Goal: Task Accomplishment & Management: Use online tool/utility

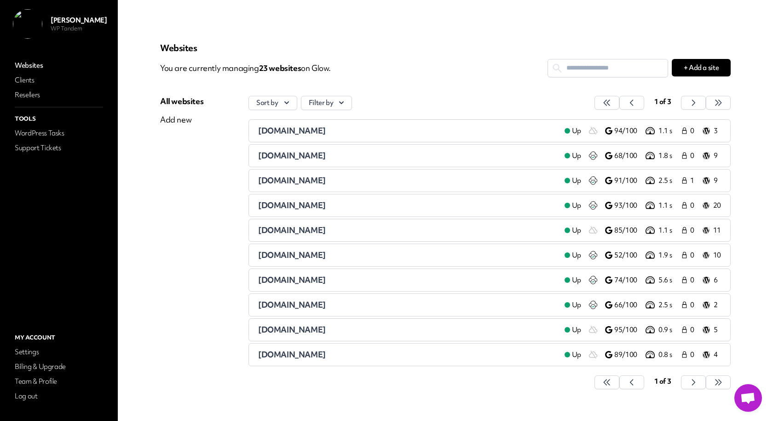
click at [194, 185] on div "All websites Add new" at bounding box center [181, 247] width 43 height 303
click at [50, 131] on link "WordPress Tasks" at bounding box center [59, 133] width 92 height 13
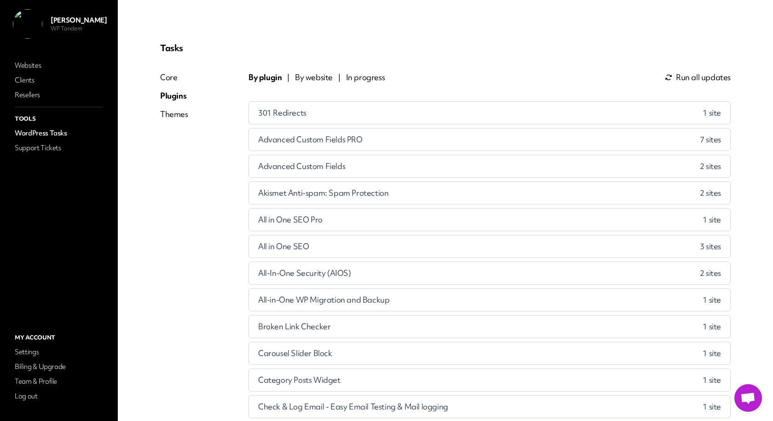
click at [318, 75] on span "By website" at bounding box center [314, 77] width 38 height 11
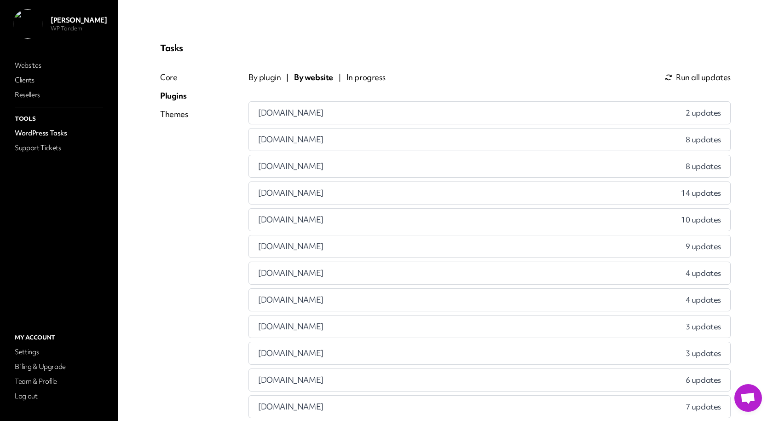
click at [367, 188] on div "gemcompliancetraining.co.uk 14 updates" at bounding box center [489, 193] width 481 height 22
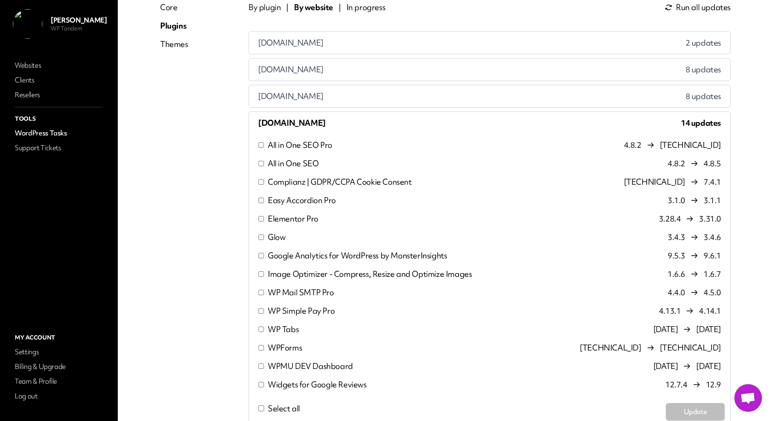
scroll to position [130, 0]
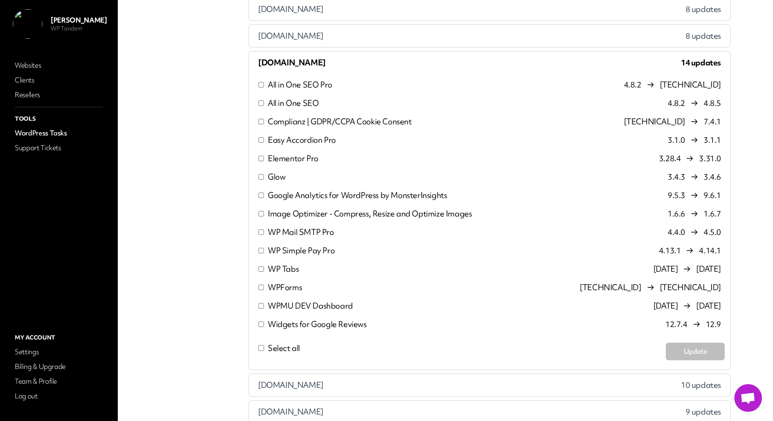
click at [291, 99] on p "All in One SEO" at bounding box center [293, 103] width 51 height 11
click at [290, 116] on p "Complianz | GDPR/CCPA Cookie Consent" at bounding box center [340, 121] width 144 height 11
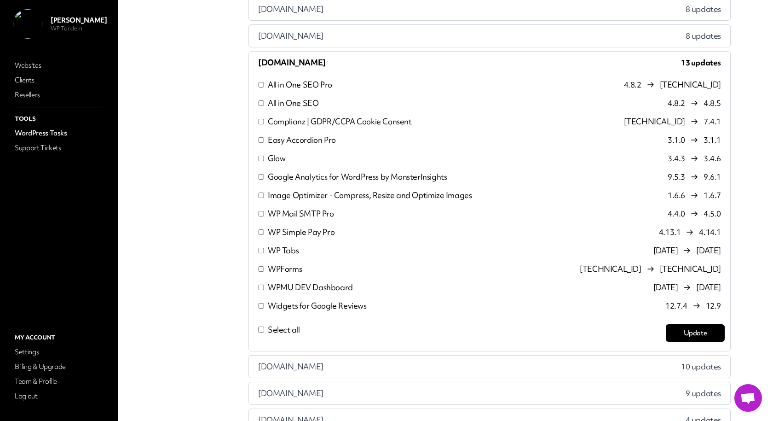
click at [298, 121] on p "Complianz | GDPR/CCPA Cookie Consent" at bounding box center [340, 121] width 144 height 11
click at [282, 103] on p "All in One SEO" at bounding box center [293, 103] width 51 height 11
click at [399, 61] on div "gemcompliancetraining.co.uk 13 updates" at bounding box center [489, 63] width 481 height 22
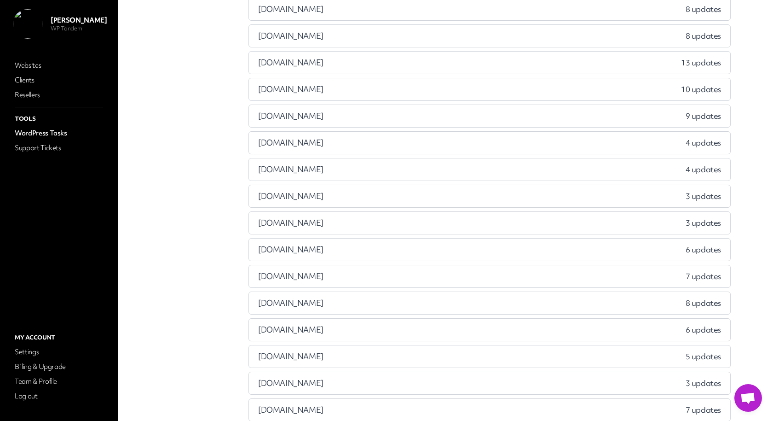
scroll to position [0, 0]
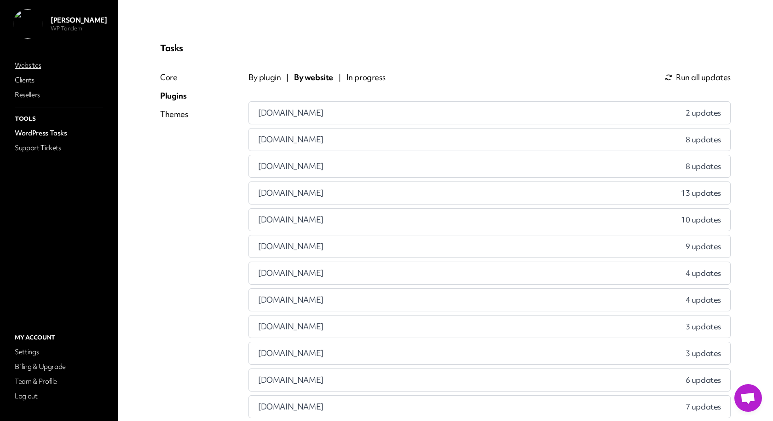
click at [72, 64] on link "Websites" at bounding box center [59, 65] width 92 height 13
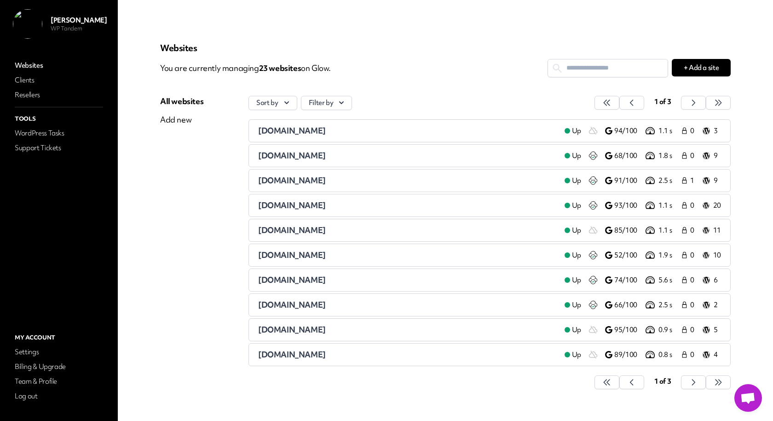
click at [275, 207] on span "[DOMAIN_NAME]" at bounding box center [292, 205] width 68 height 11
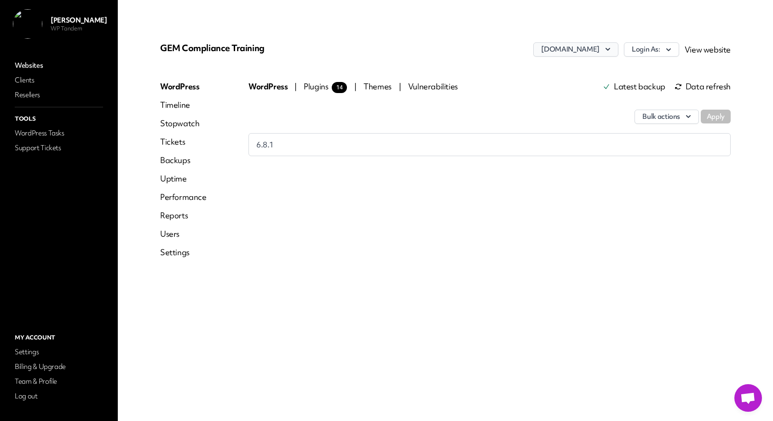
click at [662, 51] on button "Login As:" at bounding box center [651, 49] width 55 height 14
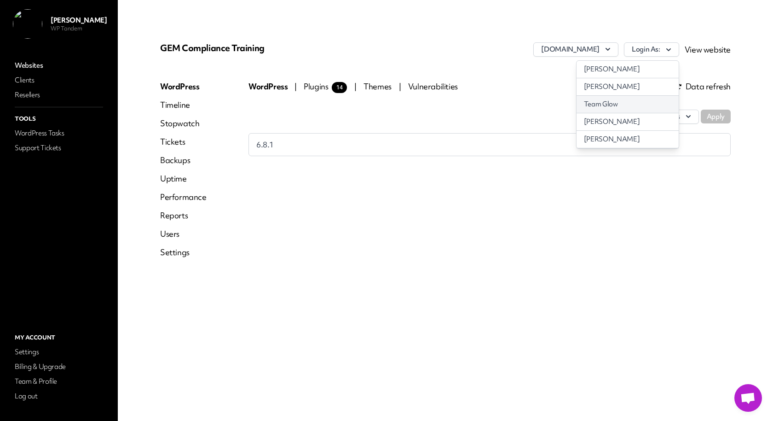
click at [647, 103] on link "Team Glow" at bounding box center [628, 104] width 102 height 17
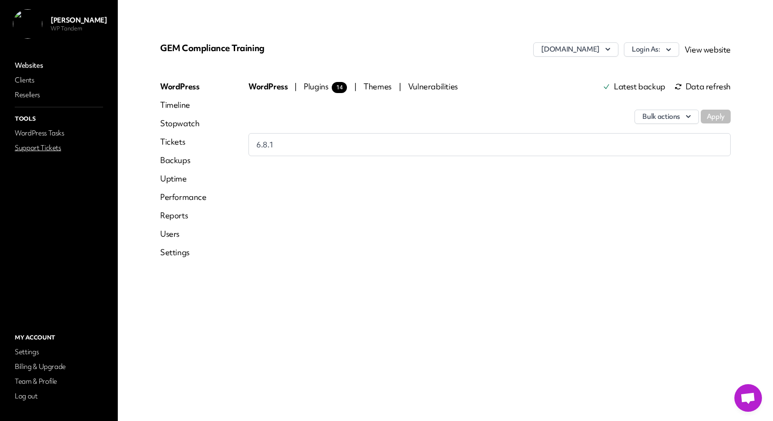
click at [37, 153] on link "Support Tickets" at bounding box center [59, 147] width 92 height 13
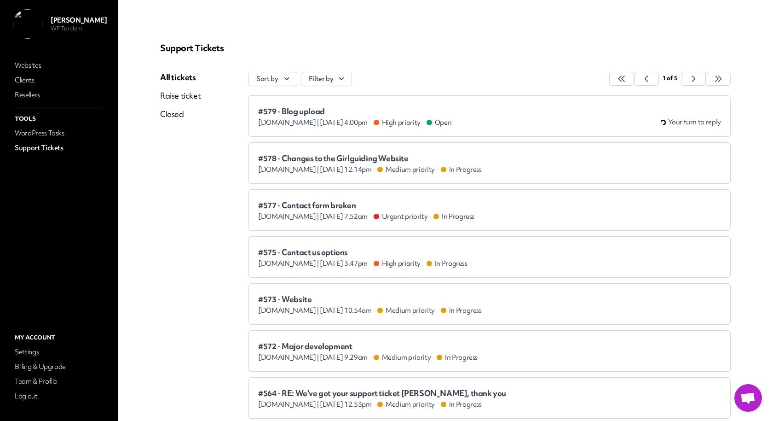
scroll to position [209, 0]
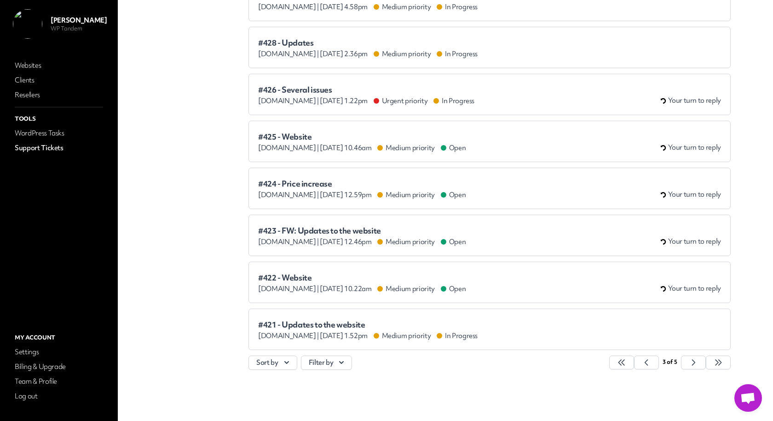
scroll to position [0, 0]
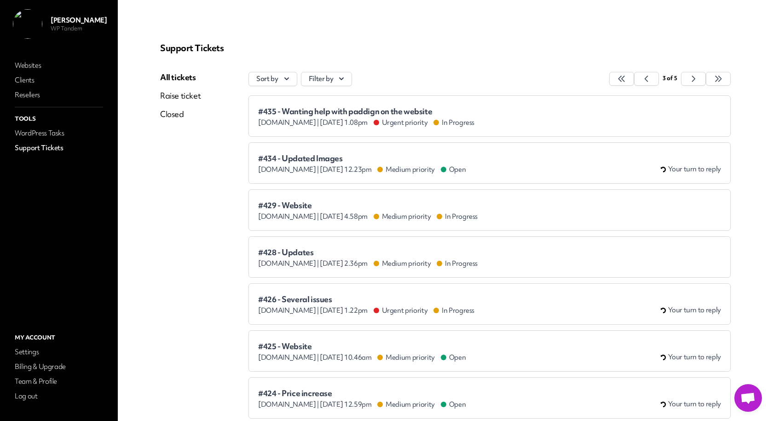
click at [318, 166] on div "agileifa.co.uk | Feb 13th 2025 at 12.23pm Medium priority Open" at bounding box center [362, 169] width 208 height 9
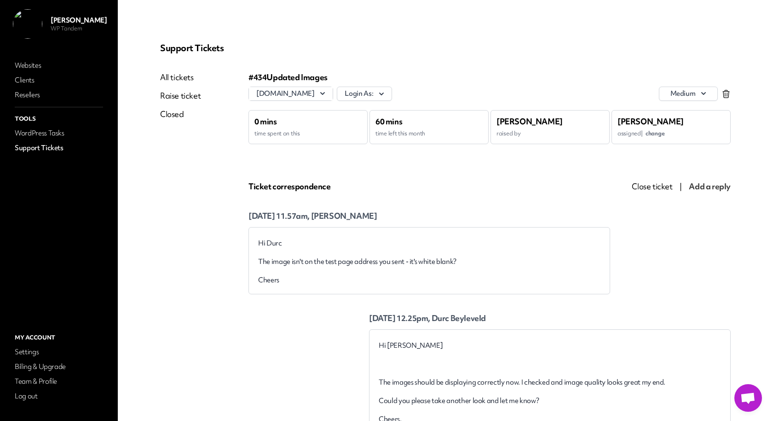
click at [653, 131] on span "change" at bounding box center [655, 133] width 19 height 8
click at [482, 16] on main "Support Tickets All tickets Raise ticket Closed #434 Updated Images agileifa.co…" at bounding box center [445, 210] width 655 height 421
click at [40, 379] on link "Team & Profile" at bounding box center [59, 381] width 92 height 13
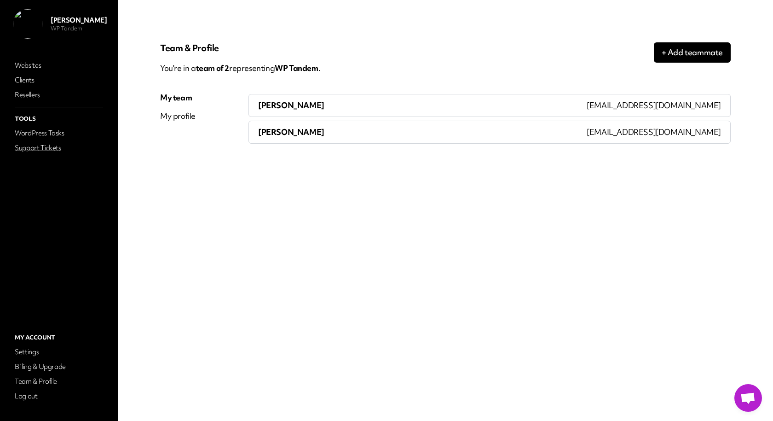
click at [37, 148] on link "Support Tickets" at bounding box center [59, 147] width 92 height 13
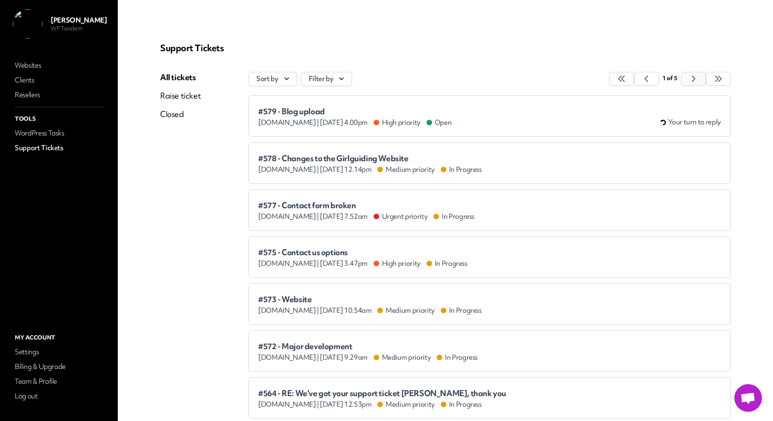
click at [626, 80] on icon "button" at bounding box center [621, 78] width 9 height 9
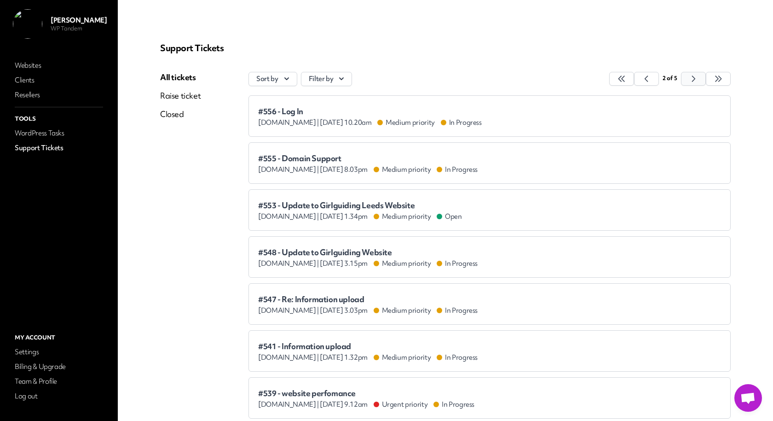
click at [626, 80] on icon "button" at bounding box center [621, 78] width 9 height 9
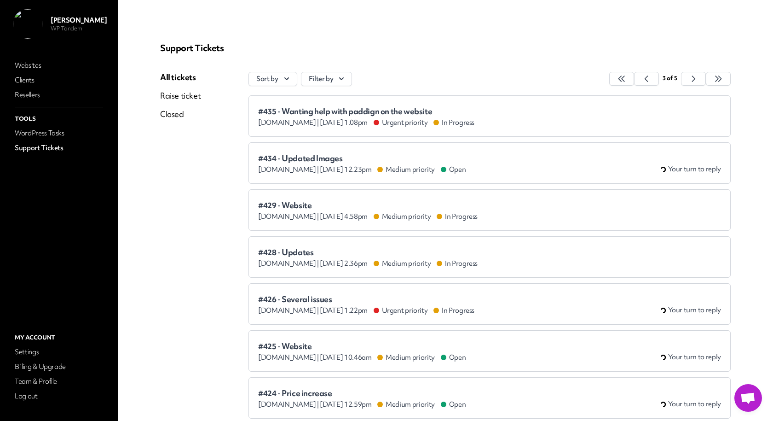
click at [346, 165] on div "agileifa.co.uk | Feb 13th 2025 at 12.23pm Medium priority Open" at bounding box center [362, 169] width 208 height 9
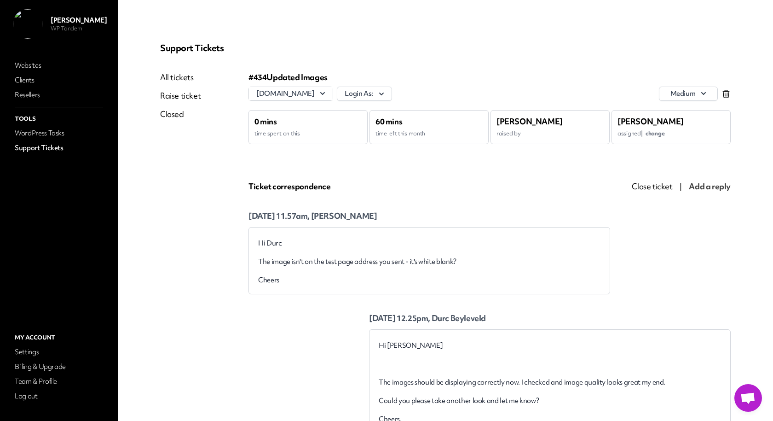
drag, startPoint x: 155, startPoint y: 49, endPoint x: 254, endPoint y: 49, distance: 98.9
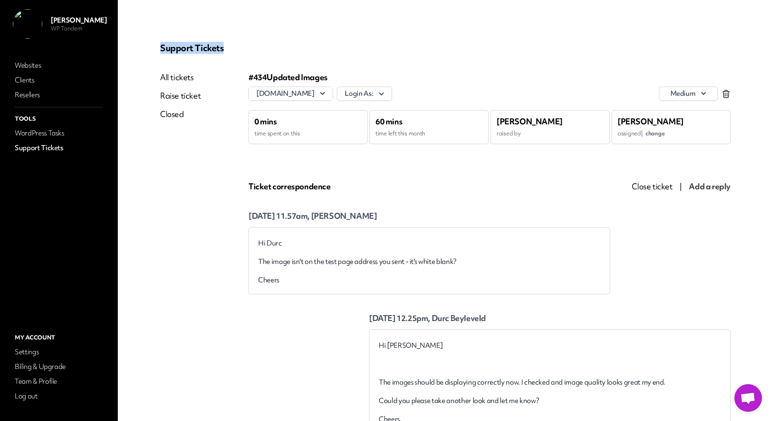
click at [254, 49] on p "Support Tickets" at bounding box center [445, 47] width 571 height 11
drag, startPoint x: 147, startPoint y: 50, endPoint x: 266, endPoint y: 50, distance: 118.3
click at [266, 50] on p "Support Tickets" at bounding box center [445, 47] width 571 height 11
click at [41, 138] on link "WordPress Tasks" at bounding box center [59, 133] width 92 height 13
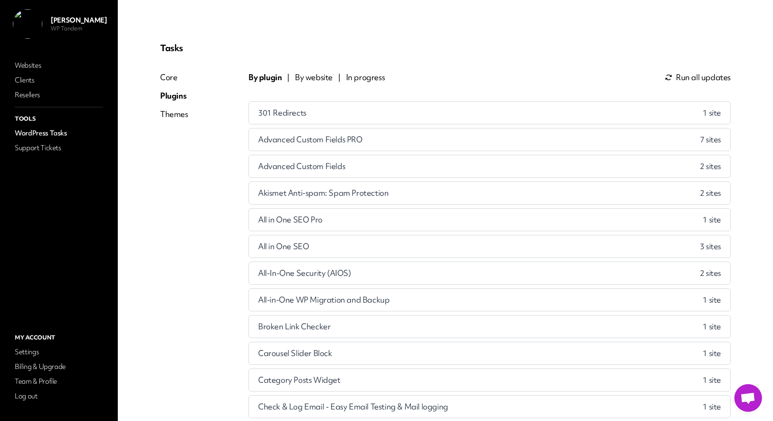
click at [309, 79] on span "By website" at bounding box center [314, 77] width 38 height 11
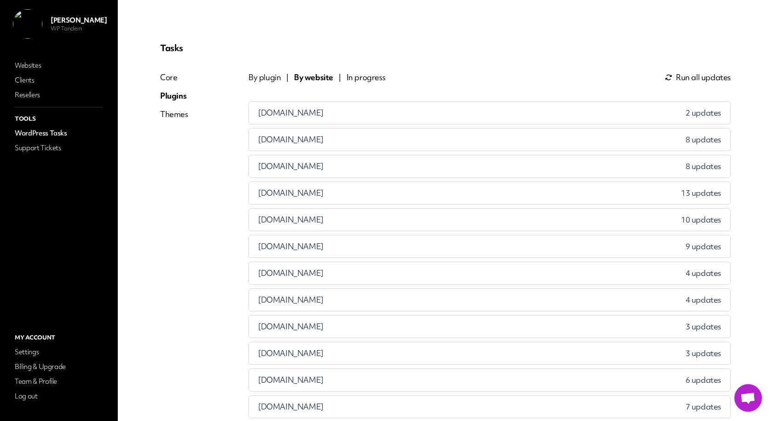
click at [360, 219] on div "girlguidingleeds.org.uk 10 updates" at bounding box center [489, 219] width 481 height 22
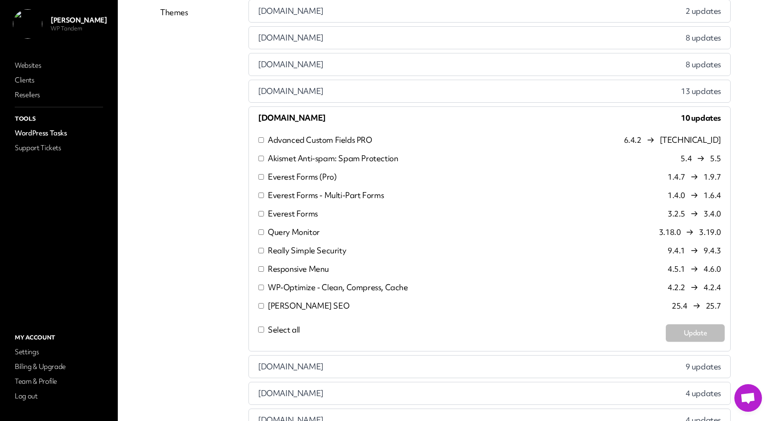
scroll to position [130, 0]
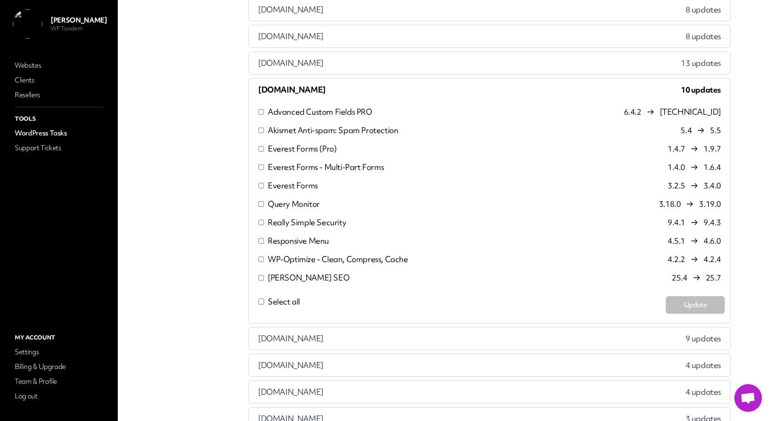
click at [297, 127] on p "Akismet Anti-spam: Spam Protection" at bounding box center [333, 130] width 130 height 11
click at [291, 200] on p "Query Monitor" at bounding box center [294, 203] width 52 height 11
click at [289, 221] on p "Really Simple Security" at bounding box center [307, 222] width 78 height 11
click at [289, 238] on p "Responsive Menu" at bounding box center [298, 240] width 61 height 11
click at [289, 257] on p "WP-Optimize - Clean, Compress, Cache" at bounding box center [338, 259] width 140 height 11
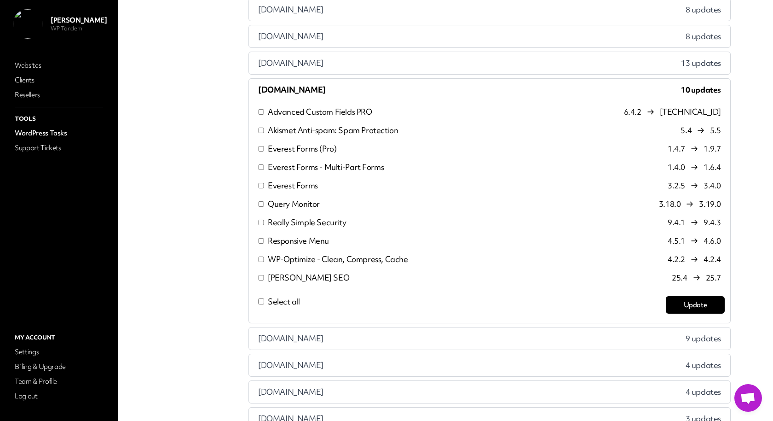
click at [289, 274] on p "[PERSON_NAME] SEO" at bounding box center [308, 277] width 81 height 11
click at [682, 306] on button "Update" at bounding box center [695, 304] width 59 height 17
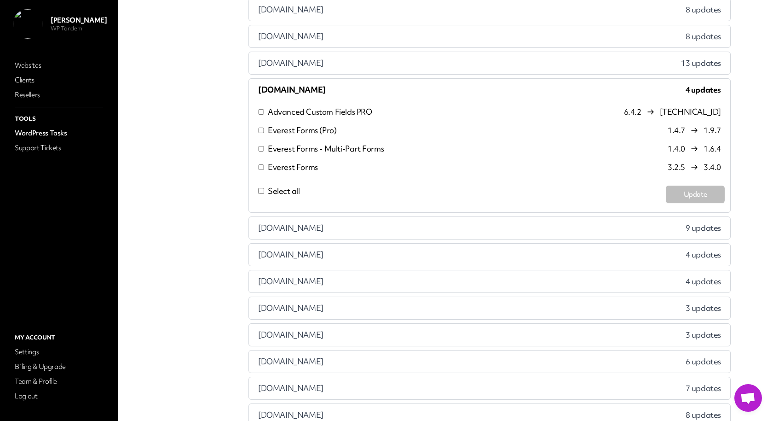
click at [362, 226] on div "hypemarketinguk.co.uk 9 updates" at bounding box center [489, 228] width 481 height 22
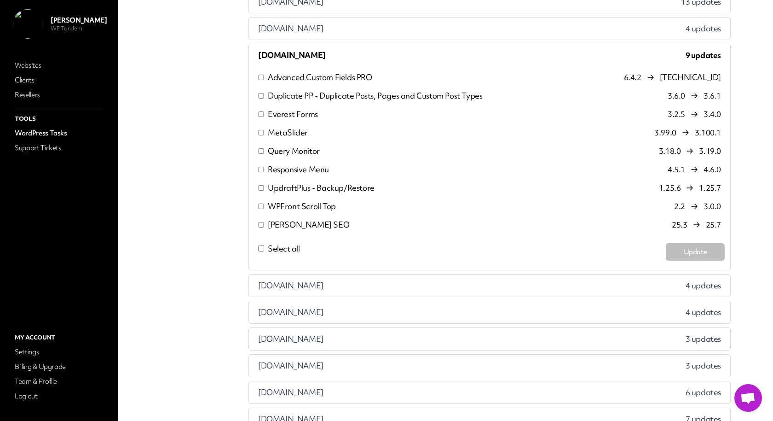
scroll to position [173, 0]
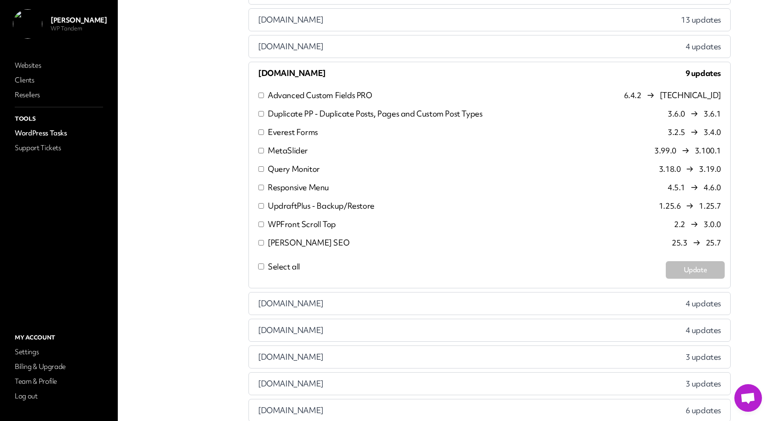
click at [288, 111] on p "Duplicate PP - Duplicate Posts, Pages and Custom Post Types" at bounding box center [375, 113] width 214 height 11
click at [282, 149] on p "MetaSlider" at bounding box center [288, 150] width 40 height 11
click at [280, 168] on p "Query Monitor" at bounding box center [294, 168] width 52 height 11
click at [280, 184] on p "Responsive Menu" at bounding box center [298, 187] width 61 height 11
click at [280, 202] on p "UpdraftPlus - Backup/Restore" at bounding box center [321, 205] width 107 height 11
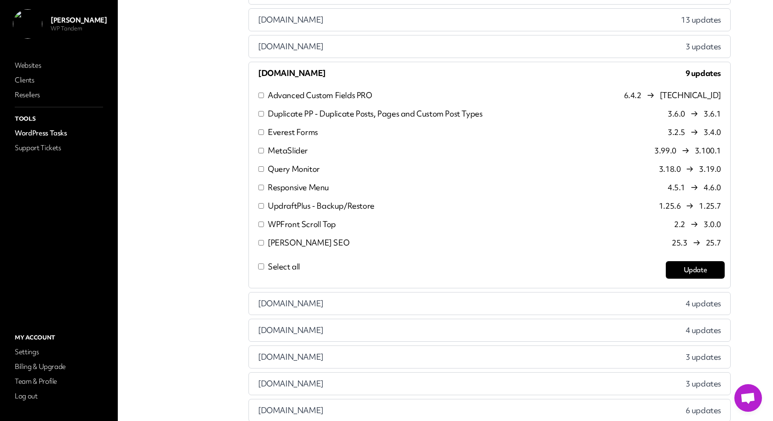
click at [280, 221] on p "WPFront Scroll Top" at bounding box center [302, 224] width 68 height 11
click at [280, 237] on p "[PERSON_NAME] SEO" at bounding box center [308, 242] width 81 height 11
click at [684, 269] on button "Update" at bounding box center [695, 269] width 59 height 17
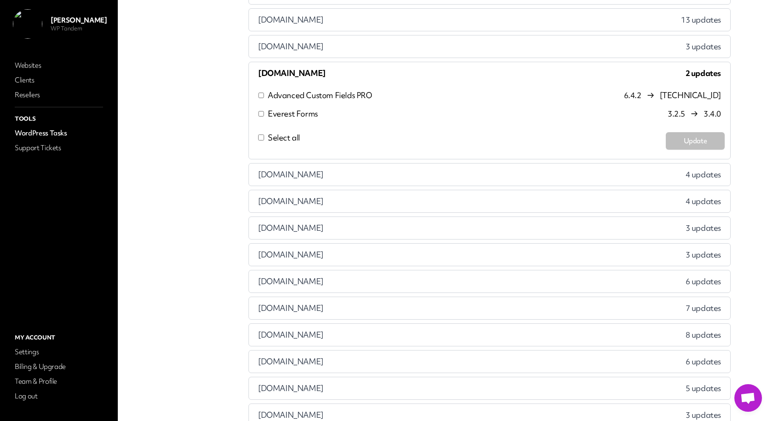
click at [332, 171] on div "imovetoday.co.uk 4 updates" at bounding box center [489, 174] width 481 height 22
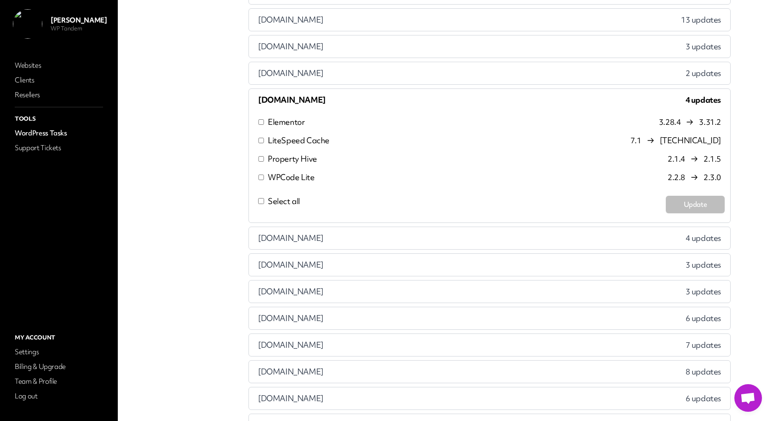
click at [283, 135] on p "LiteSpeed Cache" at bounding box center [299, 140] width 62 height 11
click at [283, 155] on p "Property Hive" at bounding box center [292, 158] width 49 height 11
click at [281, 173] on p "WPCode Lite" at bounding box center [291, 177] width 47 height 11
click at [686, 202] on button "Update" at bounding box center [695, 204] width 59 height 17
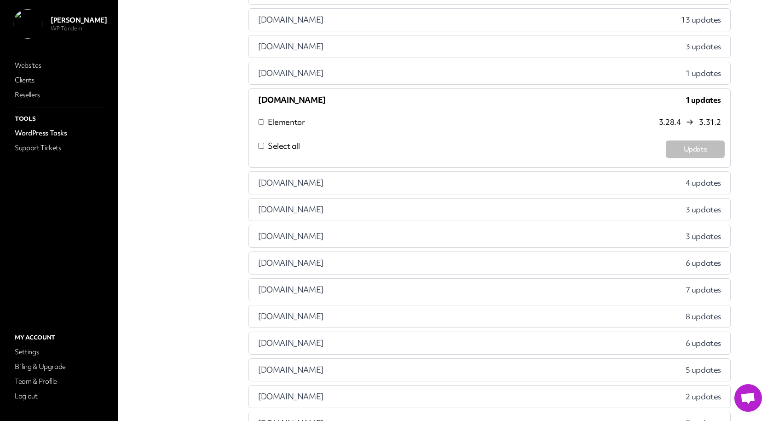
click at [350, 185] on div "jfdrainage.co.uk 4 updates" at bounding box center [489, 183] width 481 height 22
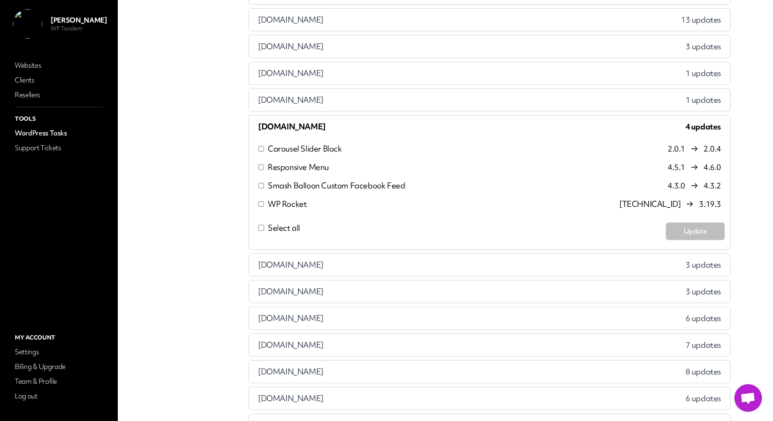
click at [289, 144] on p "Carousel Slider Block" at bounding box center [305, 148] width 74 height 11
click at [289, 163] on p "Responsive Menu" at bounding box center [298, 167] width 61 height 11
click at [289, 181] on p "Smash Balloon Custom Facebook Feed" at bounding box center [336, 185] width 137 height 11
click at [288, 200] on p "WP Rocket" at bounding box center [287, 203] width 39 height 11
click at [696, 225] on button "Update" at bounding box center [695, 230] width 59 height 17
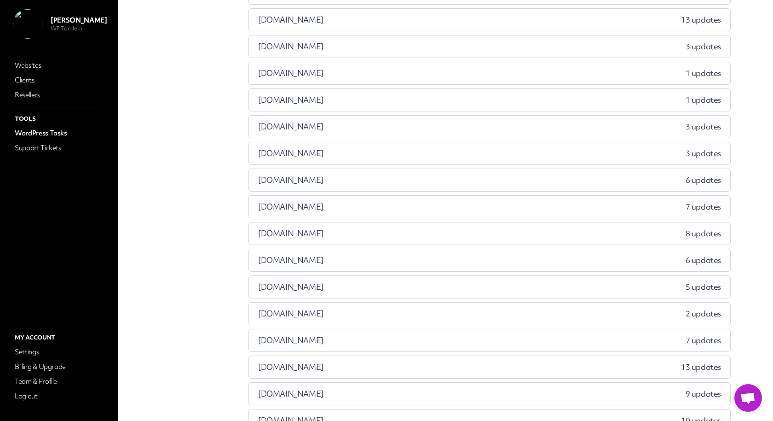
click at [316, 130] on div "jfdrains.co.uk 3 updates" at bounding box center [489, 127] width 481 height 22
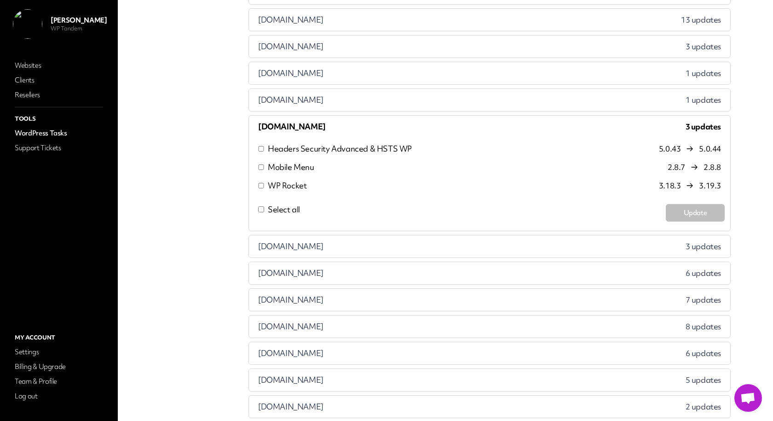
click at [280, 206] on span "Select all" at bounding box center [284, 209] width 32 height 11
click at [681, 208] on button "Update" at bounding box center [695, 212] width 59 height 17
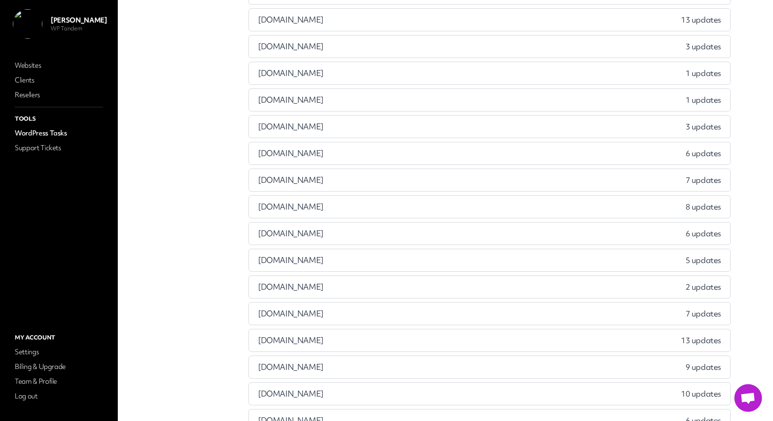
click at [344, 116] on div "jfsewer.co.uk 3 updates" at bounding box center [489, 127] width 481 height 22
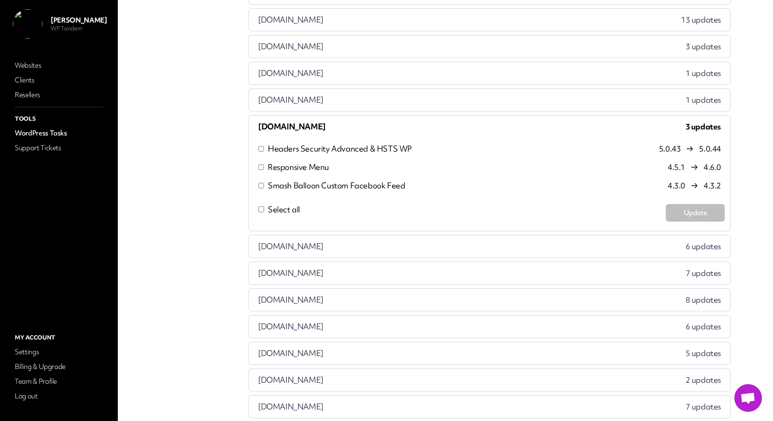
click at [279, 207] on span "Select all" at bounding box center [284, 209] width 32 height 11
click at [689, 210] on button "Update" at bounding box center [695, 212] width 59 height 17
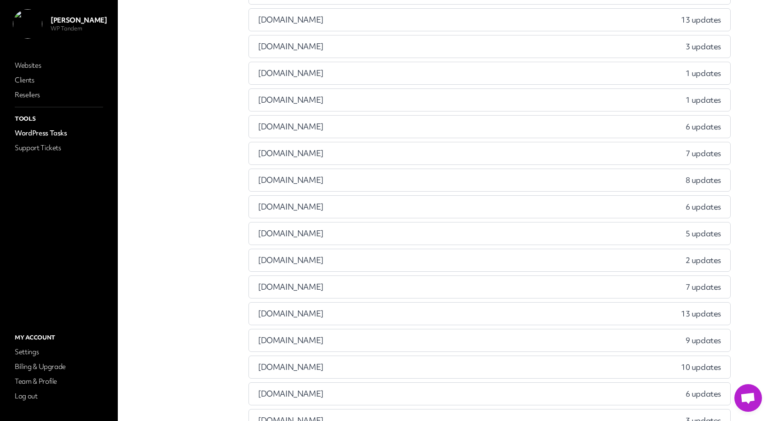
click at [352, 129] on div "lotaproperties.co.uk 6 updates" at bounding box center [489, 127] width 481 height 22
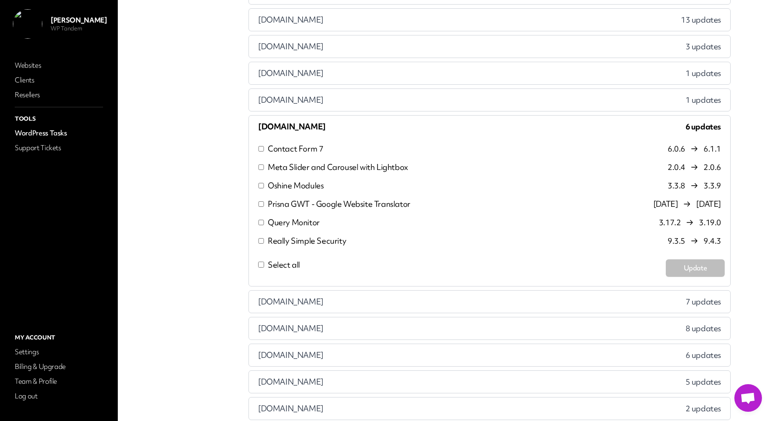
click at [282, 262] on span "Select all" at bounding box center [284, 264] width 32 height 11
click at [676, 261] on button "Update" at bounding box center [695, 267] width 59 height 17
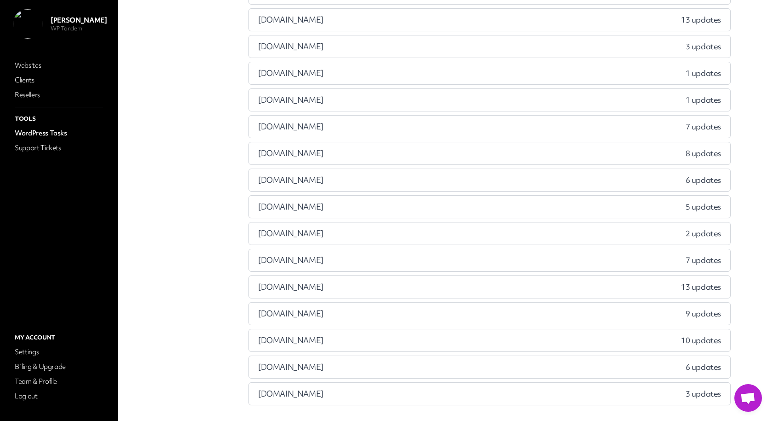
click at [374, 125] on div "lumenhousing.co.uk 7 updates" at bounding box center [489, 127] width 481 height 22
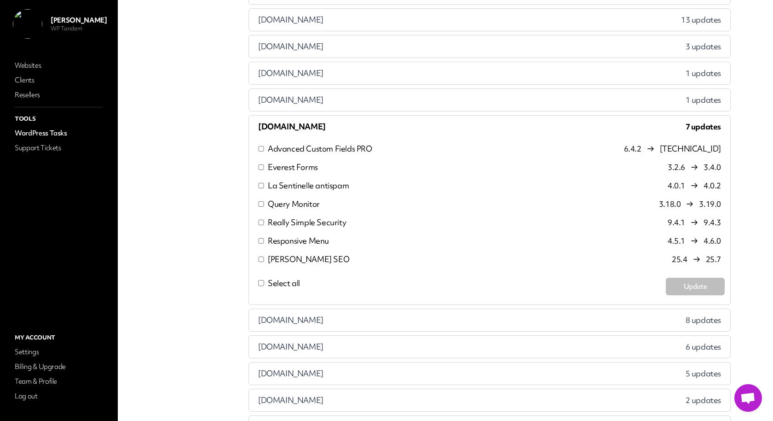
click at [301, 180] on p "La Sentinelle antispam" at bounding box center [308, 185] width 81 height 11
click at [295, 199] on p "Query Monitor" at bounding box center [294, 203] width 52 height 11
click at [295, 219] on p "Really Simple Security" at bounding box center [307, 222] width 78 height 11
click at [294, 237] on p "Responsive Menu" at bounding box center [298, 240] width 61 height 11
click at [292, 256] on p "[PERSON_NAME] SEO" at bounding box center [308, 259] width 81 height 11
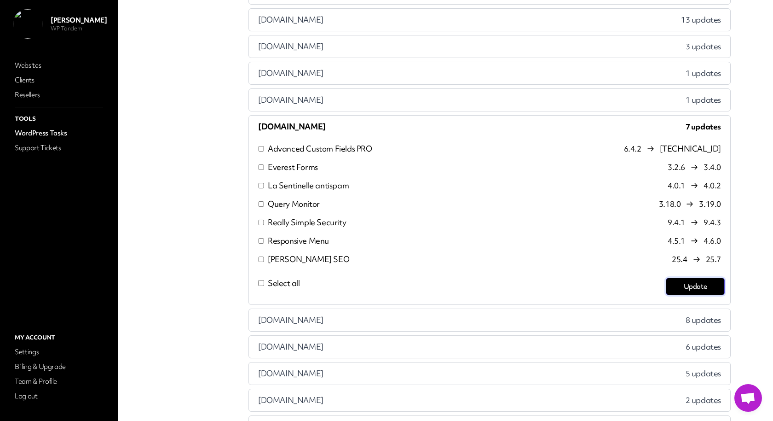
click at [681, 283] on button "Update" at bounding box center [695, 285] width 59 height 17
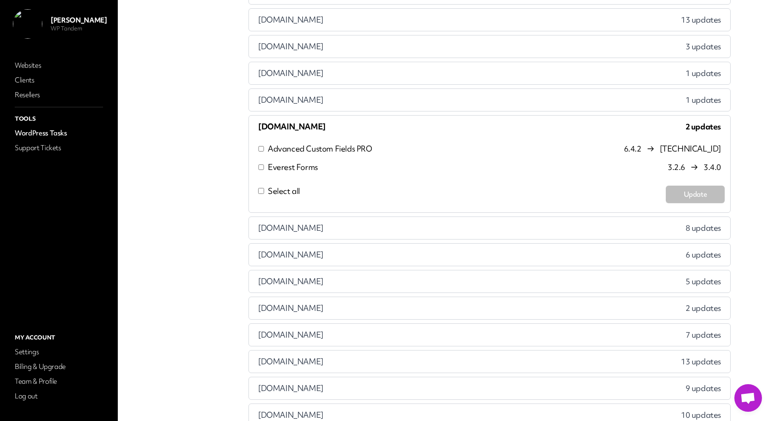
click at [357, 223] on div "mortgagefactoryltd.com 8 updates" at bounding box center [489, 228] width 481 height 22
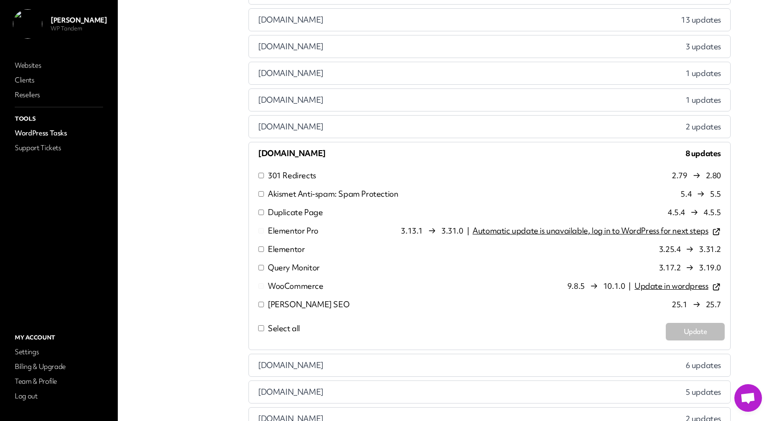
click at [288, 172] on p "301 Redirects" at bounding box center [292, 175] width 48 height 11
click at [288, 189] on p "Akismet Anti-spam: Spam Protection" at bounding box center [333, 193] width 130 height 11
click at [285, 208] on p "Duplicate Page" at bounding box center [295, 212] width 55 height 11
click at [283, 262] on p "Query Monitor" at bounding box center [294, 267] width 52 height 11
click at [279, 300] on p "[PERSON_NAME] SEO" at bounding box center [308, 304] width 81 height 11
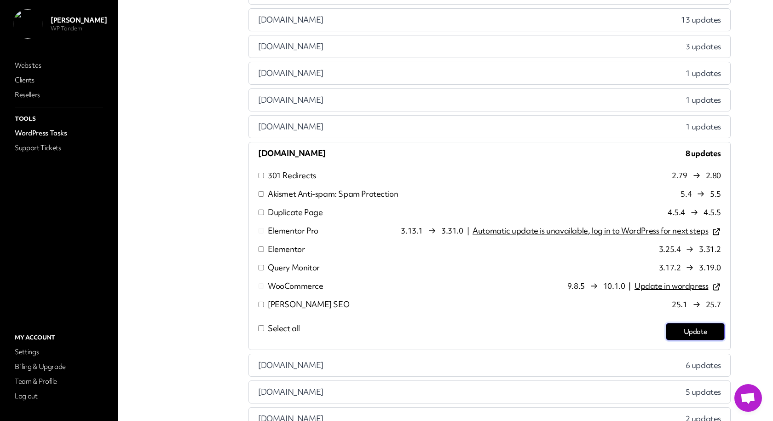
click at [697, 323] on button "Update" at bounding box center [695, 331] width 59 height 17
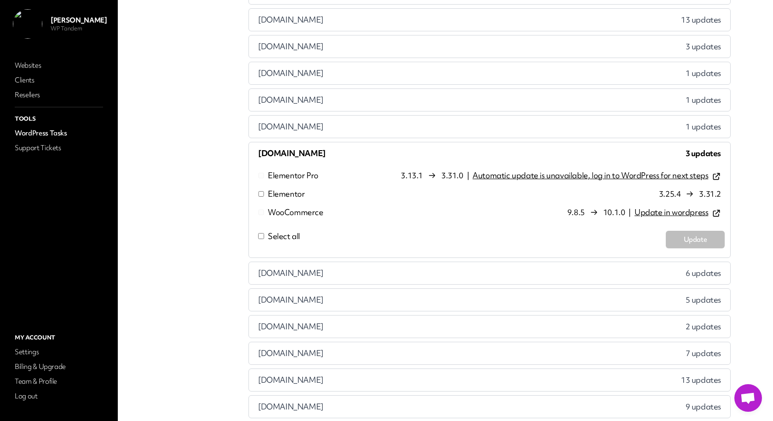
click at [364, 271] on div "myblackpoolhome.co.uk 6 updates" at bounding box center [489, 273] width 481 height 22
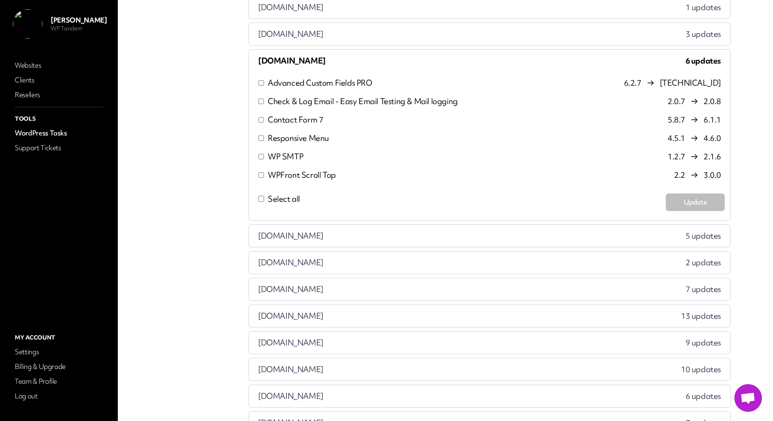
click at [350, 225] on div "richarddarbourne.com 5 updates" at bounding box center [489, 236] width 481 height 22
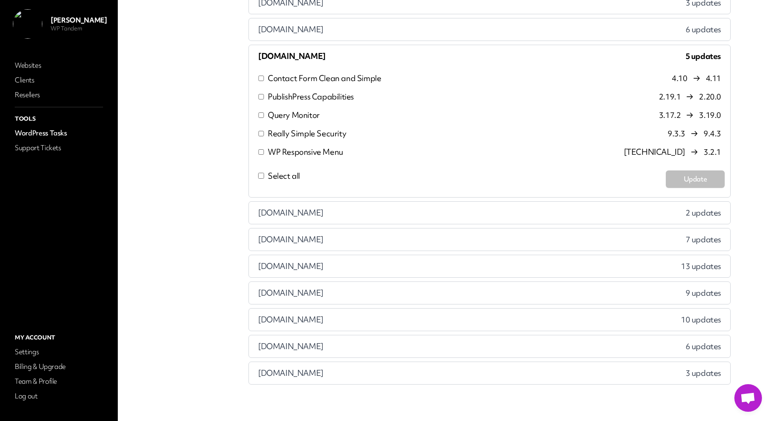
scroll to position [299, 0]
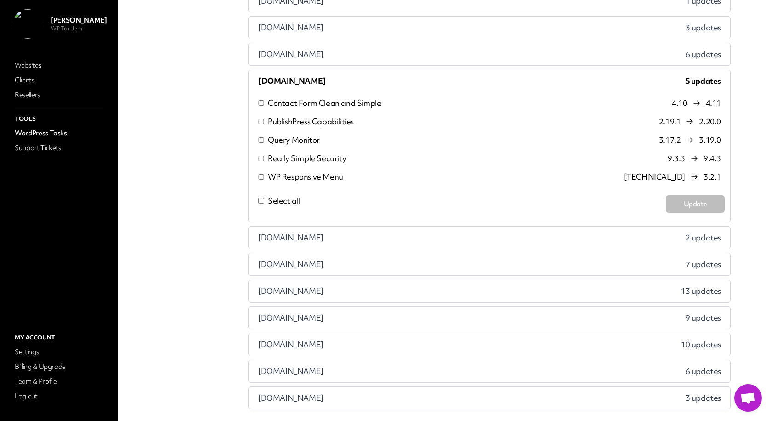
click at [272, 196] on span "Select all" at bounding box center [284, 200] width 32 height 11
click at [693, 200] on button "Update" at bounding box center [695, 203] width 59 height 17
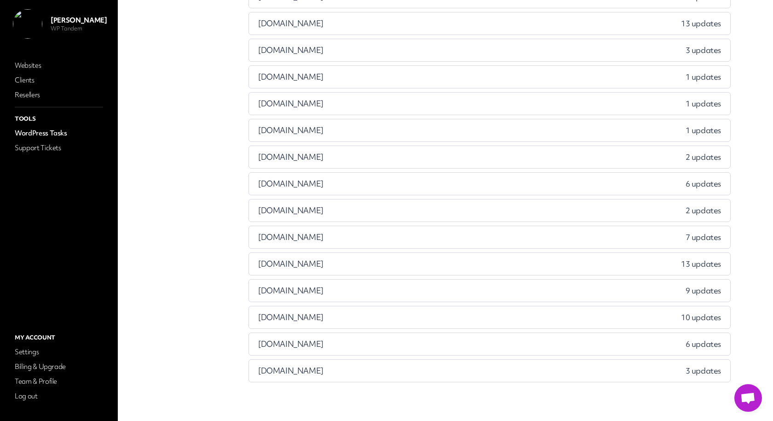
click at [361, 184] on div "myblackpoolhome.co.uk 6 updates" at bounding box center [489, 184] width 481 height 22
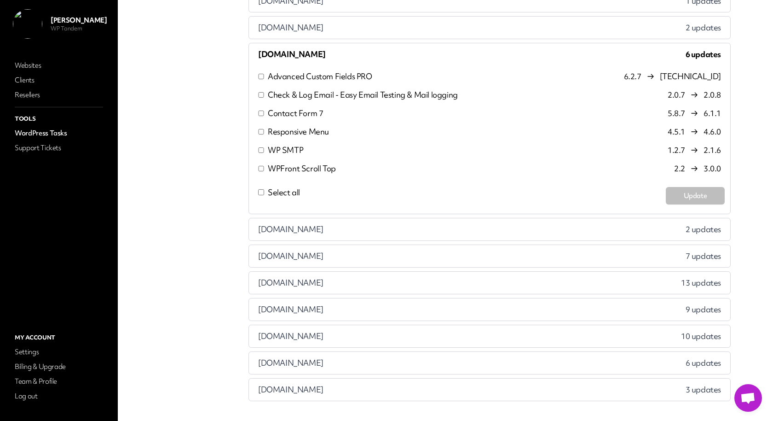
click at [335, 228] on div "shenward.com 2 updates" at bounding box center [489, 229] width 481 height 22
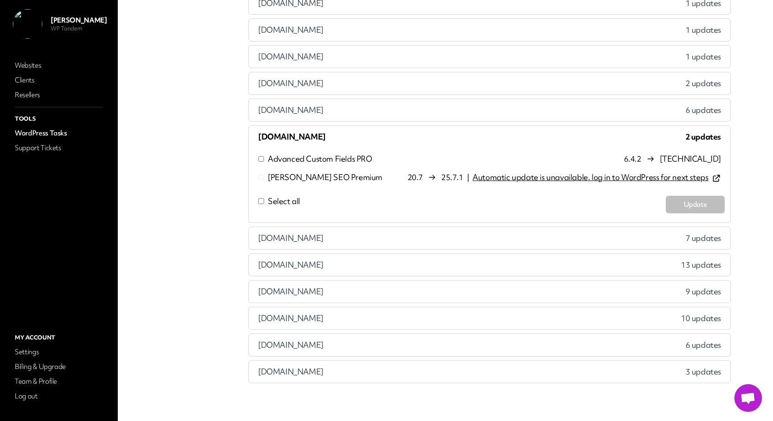
click at [297, 157] on p "Advanced Custom Fields PRO" at bounding box center [320, 158] width 104 height 11
click at [330, 232] on div "spokelimited.co.uk 7 updates" at bounding box center [489, 238] width 481 height 22
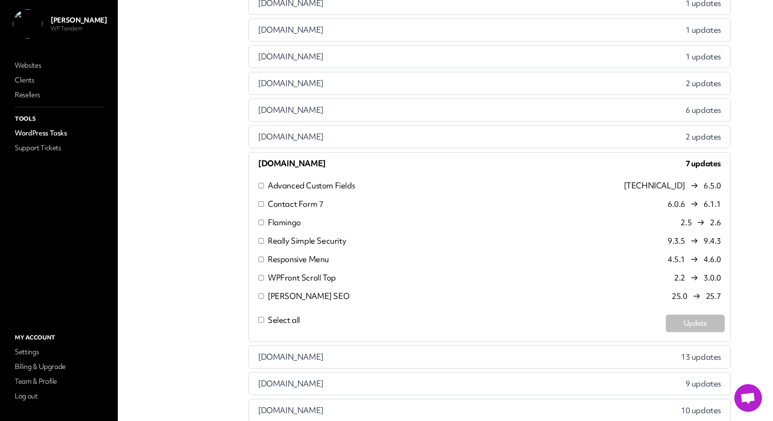
click at [285, 314] on span "Select all" at bounding box center [284, 319] width 32 height 11
click at [687, 316] on button "Update" at bounding box center [695, 322] width 59 height 17
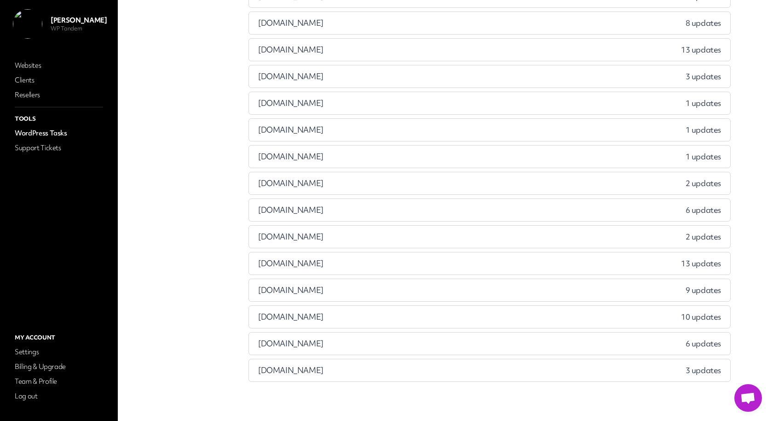
click at [381, 263] on div "squarefootapartments.co.uk 13 updates" at bounding box center [489, 263] width 481 height 22
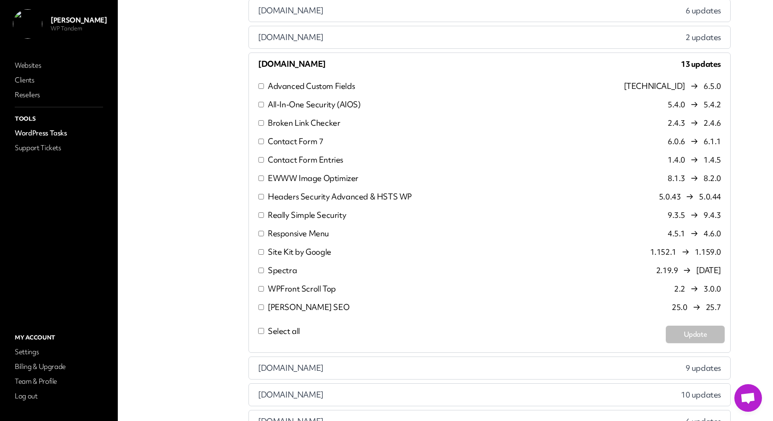
scroll to position [341, 0]
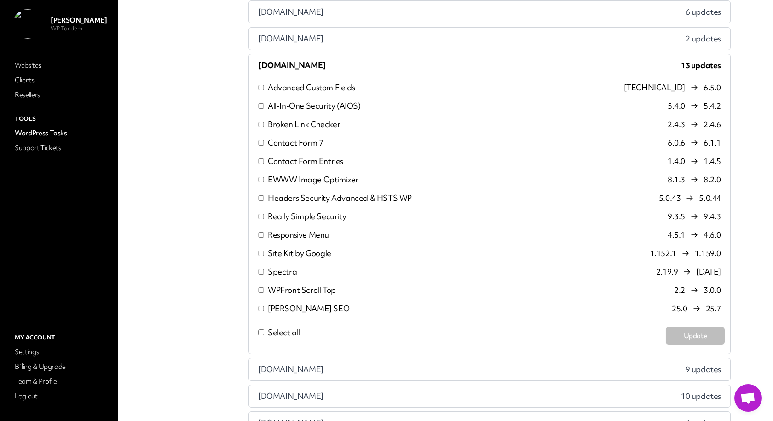
click at [284, 327] on span "Select all" at bounding box center [284, 332] width 32 height 11
click at [687, 330] on button "Update" at bounding box center [695, 335] width 59 height 17
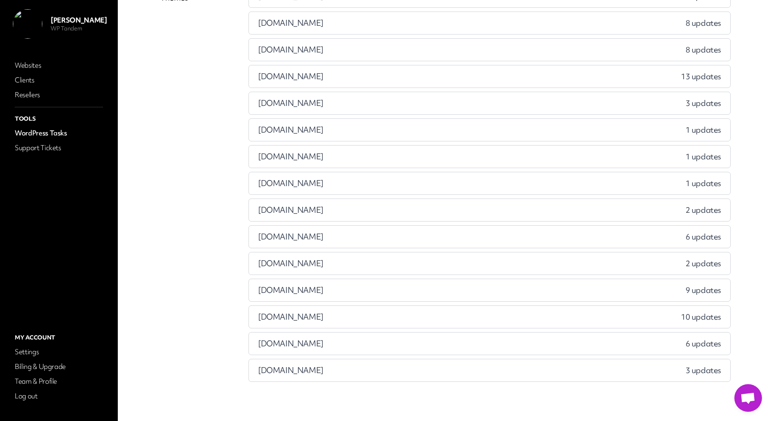
click at [337, 288] on div "tatianaceo.com 9 updates" at bounding box center [489, 290] width 481 height 22
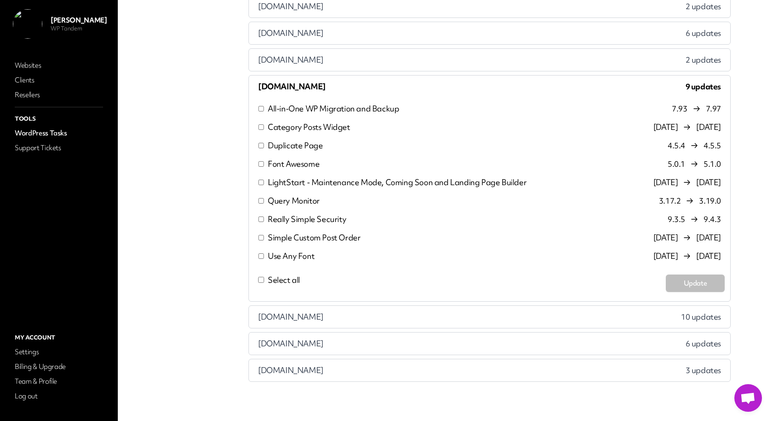
click at [284, 274] on span "Select all" at bounding box center [284, 279] width 32 height 11
click at [682, 275] on button "Update" at bounding box center [695, 282] width 59 height 17
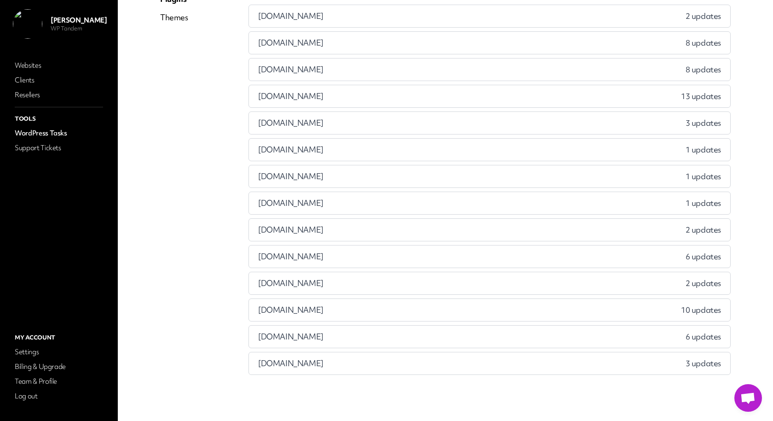
scroll to position [90, 0]
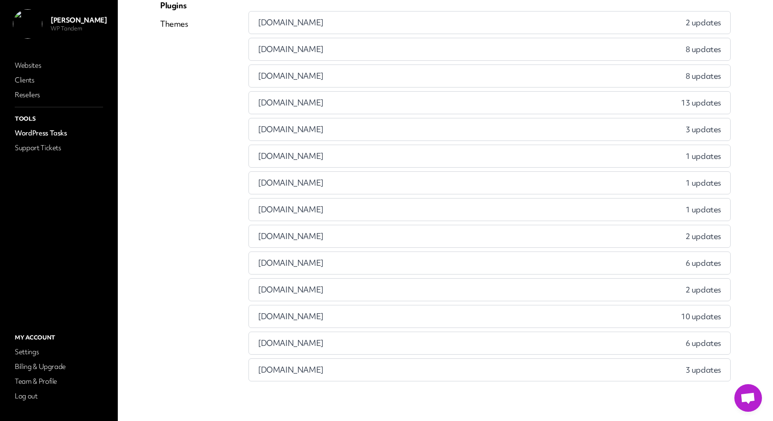
click at [342, 311] on div "wagtail-designs.co.uk 10 updates" at bounding box center [489, 316] width 481 height 22
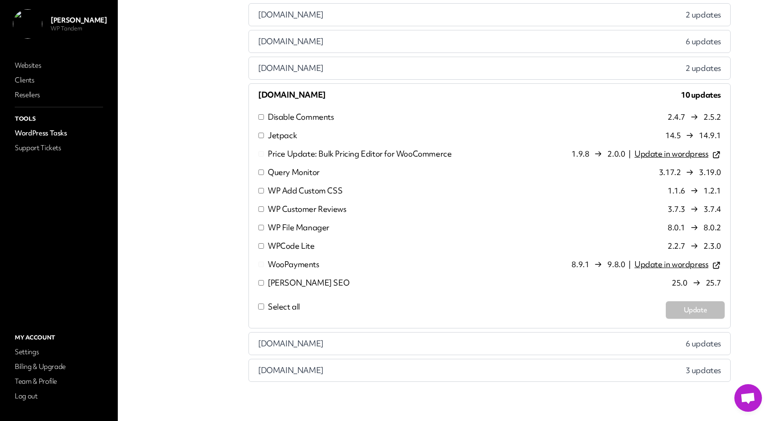
click at [293, 113] on p "Disable Comments" at bounding box center [301, 116] width 66 height 11
click at [283, 167] on p "Query Monitor" at bounding box center [294, 172] width 52 height 11
click at [285, 186] on p "WP Add Custom CSS" at bounding box center [305, 190] width 75 height 11
click at [284, 203] on p "WP Customer Reviews" at bounding box center [307, 208] width 78 height 11
click at [284, 222] on p "WP File Manager" at bounding box center [299, 227] width 62 height 11
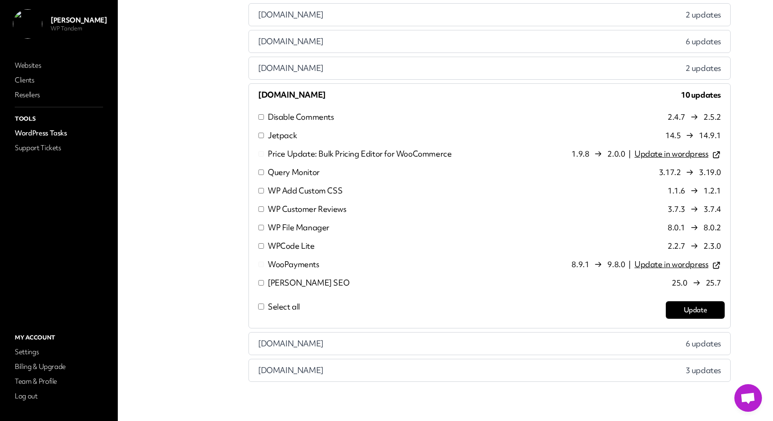
click at [284, 240] on p "WPCode Lite" at bounding box center [291, 245] width 47 height 11
click at [284, 281] on p "[PERSON_NAME] SEO" at bounding box center [308, 282] width 81 height 11
click at [689, 305] on button "Update" at bounding box center [695, 309] width 59 height 17
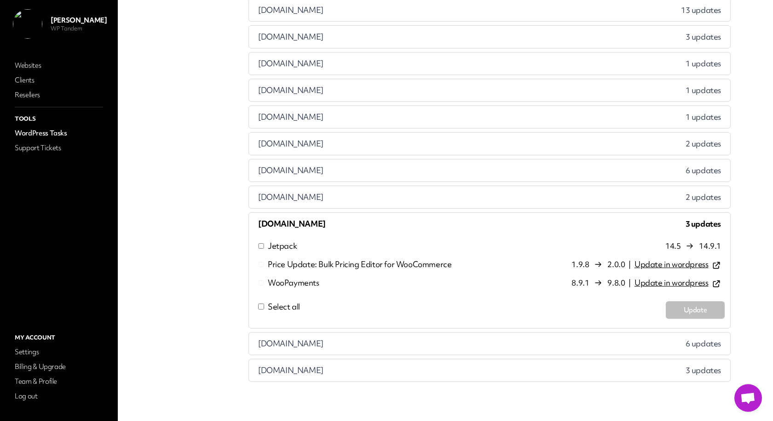
click at [343, 335] on div "wdheatingservices.co.uk 6 updates" at bounding box center [489, 343] width 481 height 22
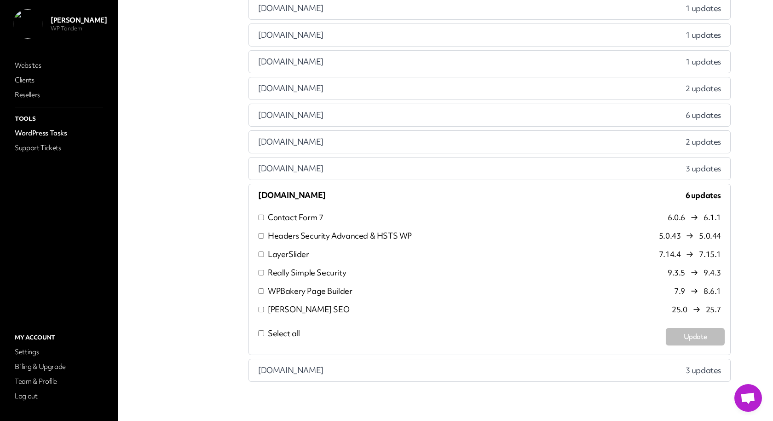
click at [285, 328] on span "Select all" at bounding box center [284, 333] width 32 height 11
click at [283, 285] on p "WPBakery Page Builder" at bounding box center [310, 290] width 85 height 11
click at [685, 329] on button "Update" at bounding box center [695, 336] width 59 height 17
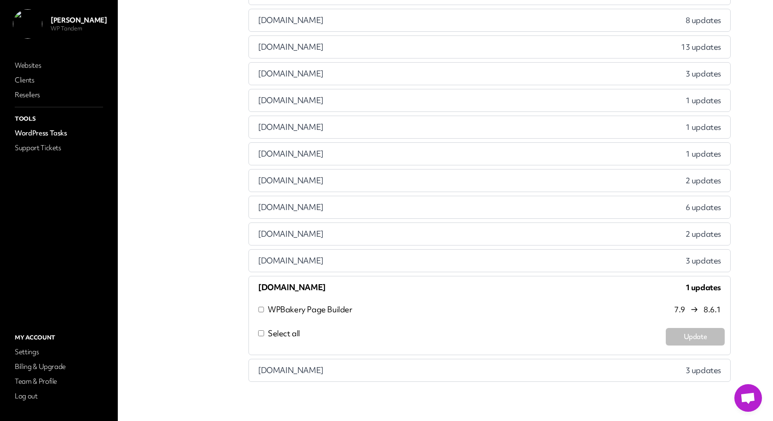
click at [430, 362] on div "wptandem.com 3 updates" at bounding box center [489, 370] width 481 height 22
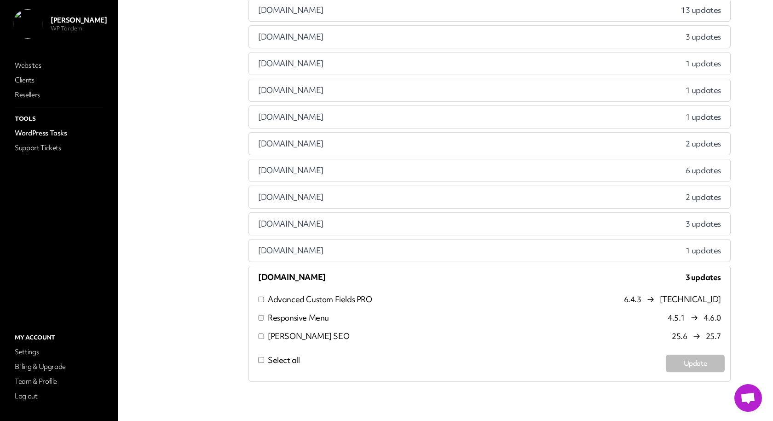
click at [282, 332] on p "[PERSON_NAME] SEO" at bounding box center [308, 335] width 81 height 11
click at [306, 312] on p "Responsive Menu" at bounding box center [298, 317] width 61 height 11
click at [690, 363] on button "Update" at bounding box center [695, 362] width 59 height 17
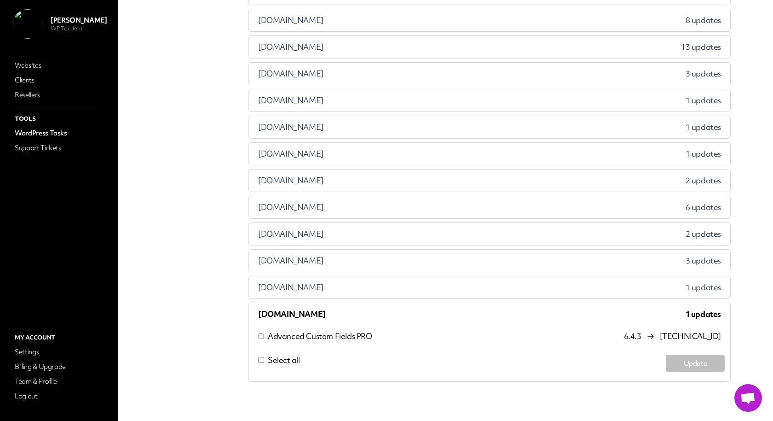
scroll to position [0, 0]
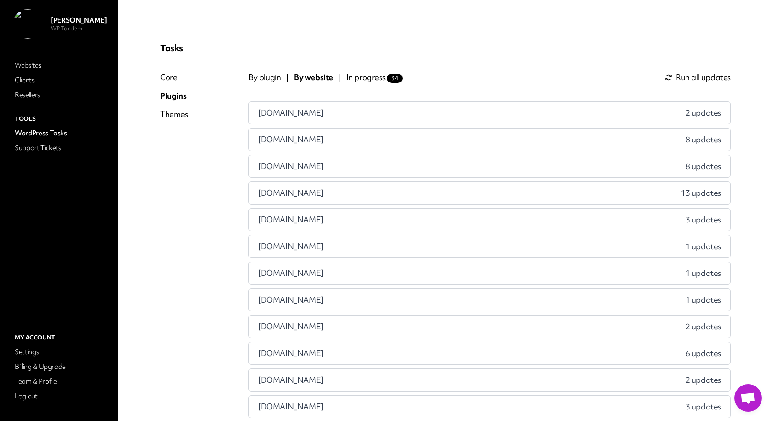
click at [319, 117] on div "agileifa.co.uk 2 updates" at bounding box center [489, 113] width 481 height 22
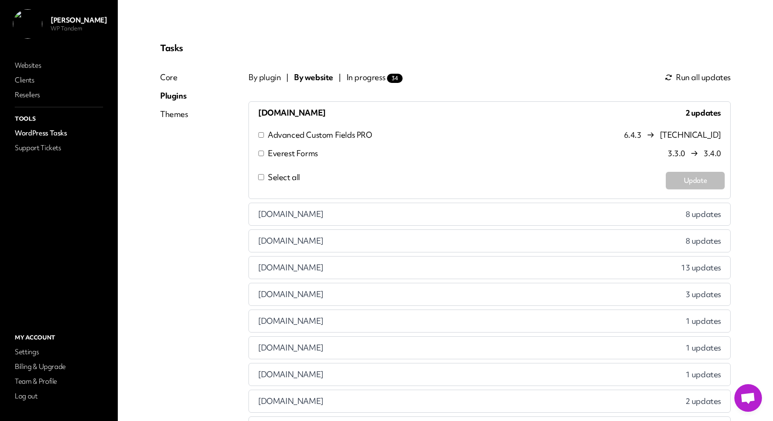
click at [340, 208] on div "bakerharding.co.uk 8 updates" at bounding box center [489, 214] width 481 height 22
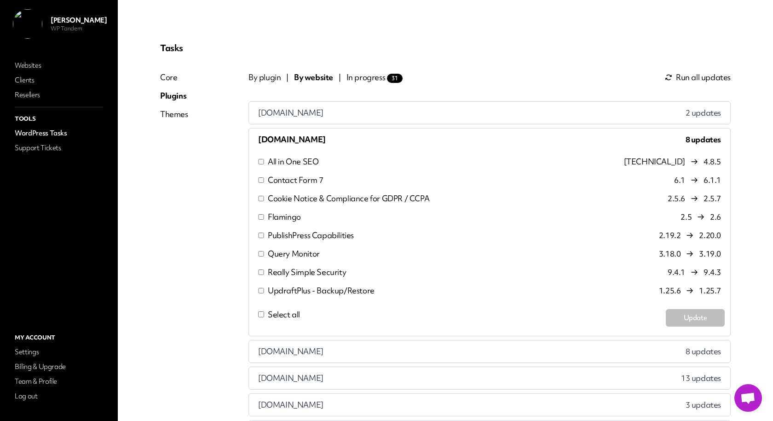
click at [281, 310] on span "Select all" at bounding box center [284, 314] width 32 height 11
click at [680, 318] on button "Update" at bounding box center [695, 317] width 59 height 17
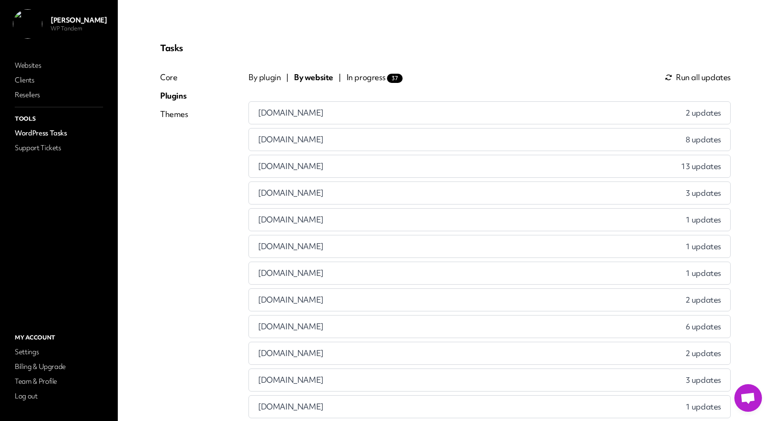
click at [361, 143] on div "ddfirealarms.co.uk 8 updates" at bounding box center [489, 139] width 481 height 22
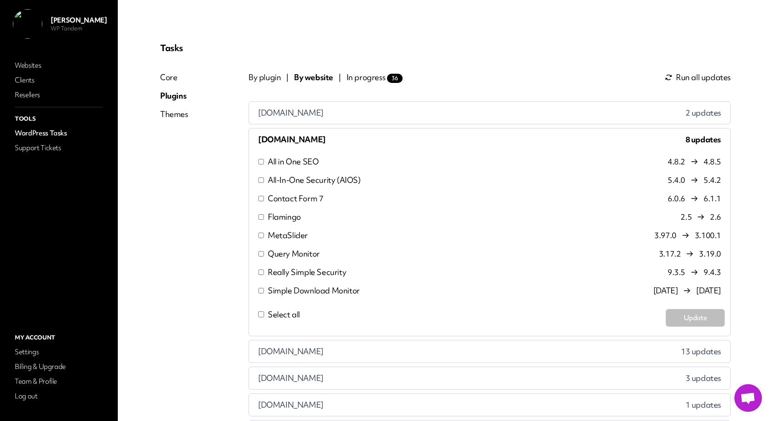
click at [286, 312] on span "Select all" at bounding box center [284, 314] width 32 height 11
click at [677, 312] on button "Update" at bounding box center [695, 317] width 59 height 17
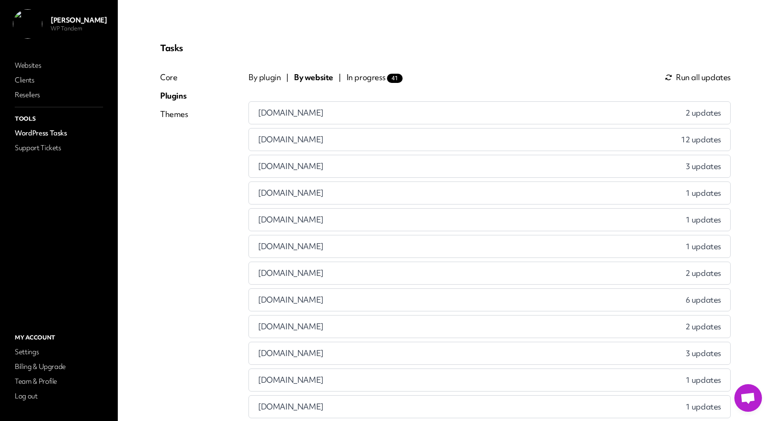
click at [369, 79] on span "In progress 41" at bounding box center [375, 77] width 56 height 11
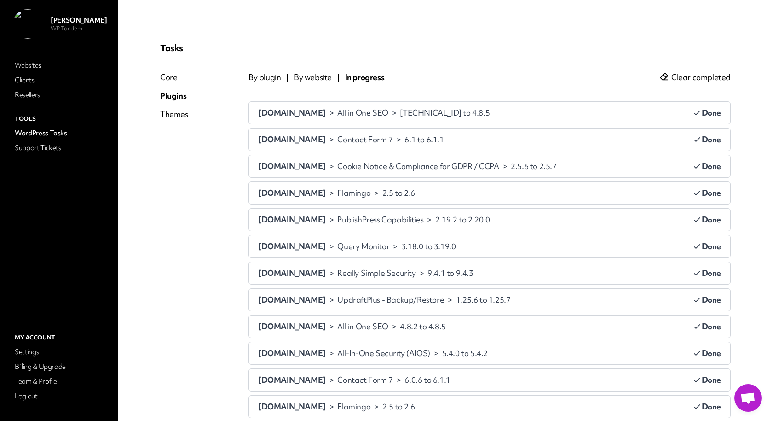
click at [702, 74] on span "Clear completed" at bounding box center [700, 77] width 59 height 11
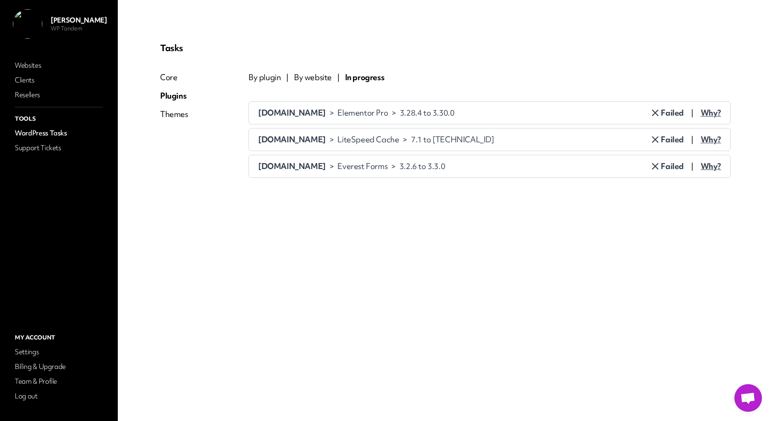
click at [679, 113] on span "Failed" at bounding box center [667, 112] width 34 height 11
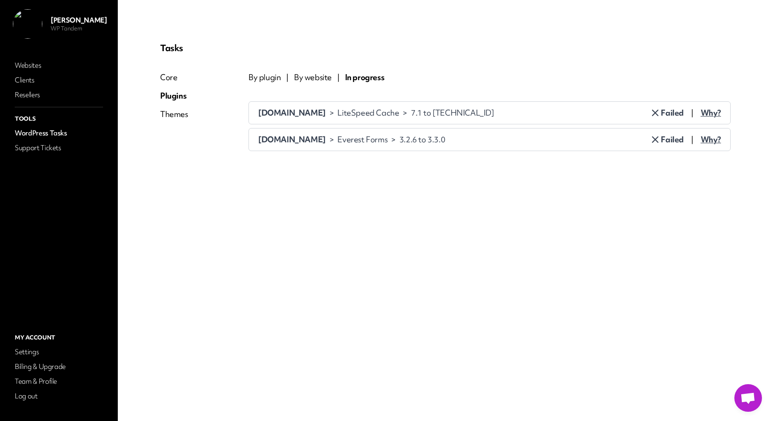
click at [665, 143] on span "Failed" at bounding box center [667, 139] width 34 height 11
click at [708, 109] on span "Why?" at bounding box center [711, 112] width 20 height 11
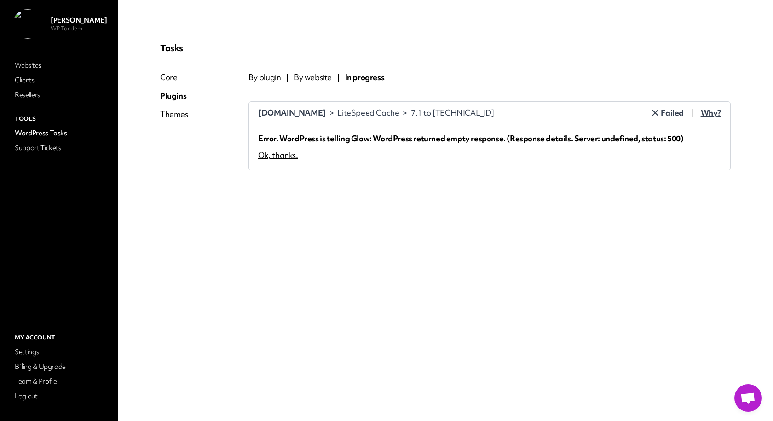
click at [708, 109] on span "Why?" at bounding box center [711, 112] width 20 height 11
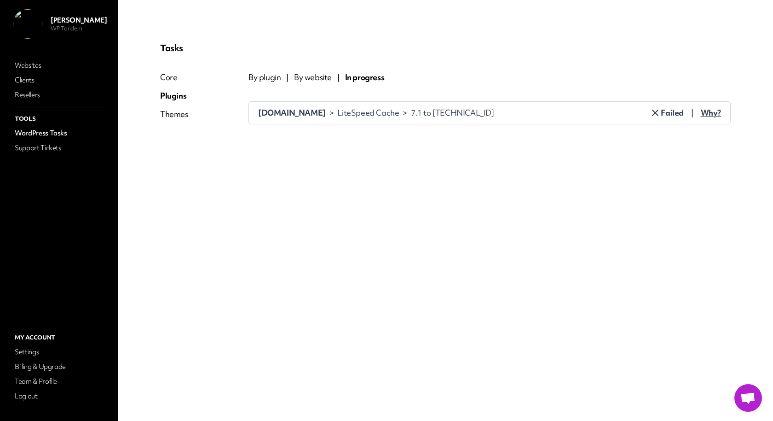
click at [672, 110] on span "Failed" at bounding box center [667, 112] width 34 height 11
click at [310, 81] on span "By website" at bounding box center [313, 77] width 38 height 11
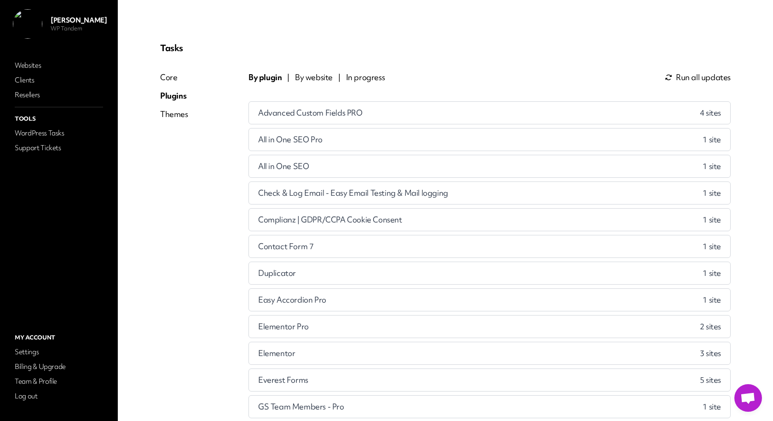
click at [322, 73] on span "By website" at bounding box center [314, 77] width 38 height 11
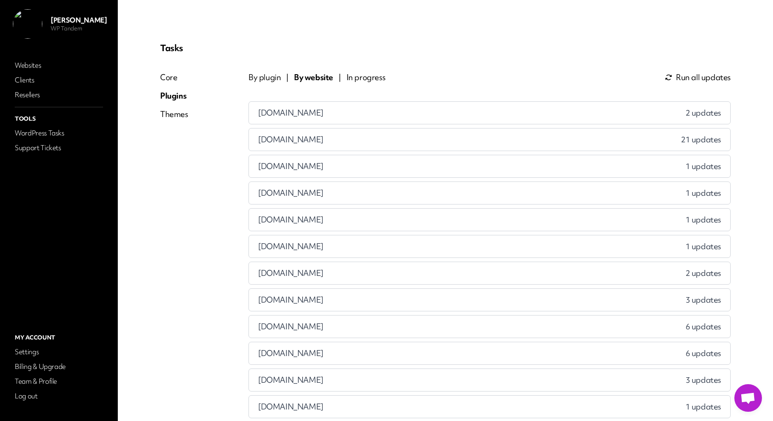
click at [380, 142] on div "[DOMAIN_NAME] 21 updates" at bounding box center [489, 139] width 481 height 22
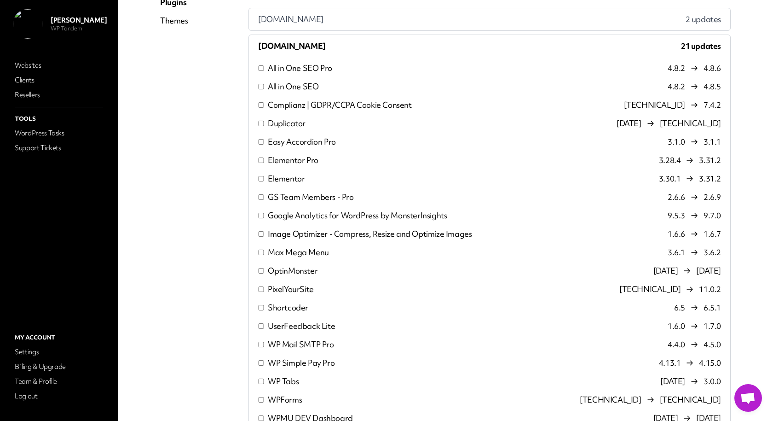
scroll to position [93, 0]
click at [292, 69] on p "All in One SEO Pro" at bounding box center [300, 68] width 64 height 11
click at [292, 87] on p "All in One SEO" at bounding box center [293, 86] width 51 height 11
click at [298, 69] on p "All in One SEO Pro" at bounding box center [300, 68] width 64 height 11
click at [296, 105] on p "Complianz | GDPR/CCPA Cookie Consent" at bounding box center [340, 105] width 144 height 11
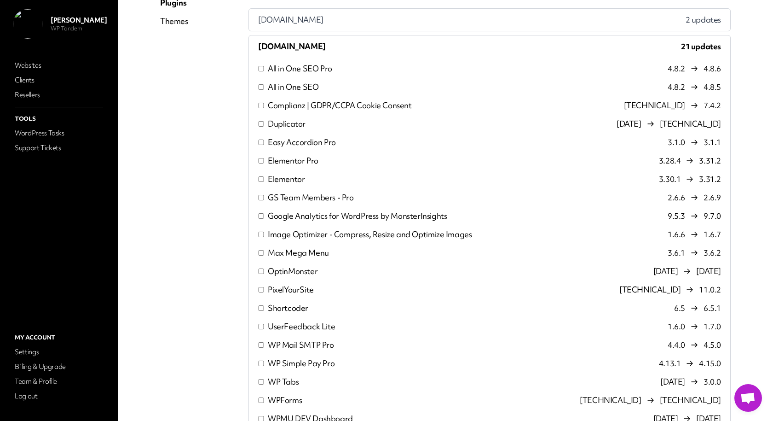
click at [293, 122] on p "Duplicator" at bounding box center [287, 123] width 38 height 11
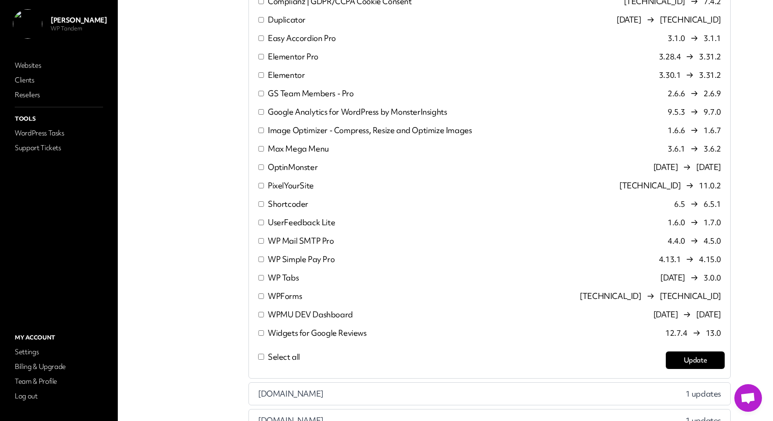
scroll to position [208, 0]
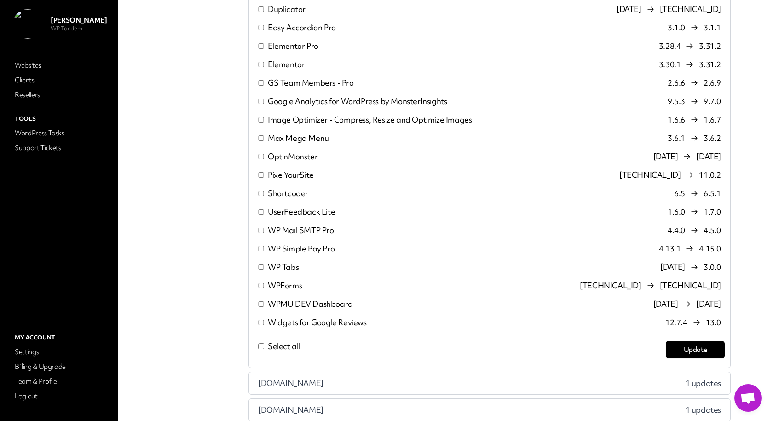
click at [295, 101] on p "Google Analytics for WordPress by MonsterInsights" at bounding box center [357, 101] width 179 height 11
click at [293, 122] on p "Image Optimizer - Compress, Resize and Optimize Images" at bounding box center [370, 119] width 204 height 11
click at [293, 139] on p "Max Mega Menu" at bounding box center [298, 138] width 61 height 11
click at [290, 150] on li "OptinMonster [DATE] [DATE]" at bounding box center [489, 156] width 470 height 18
click at [283, 156] on p "OptinMonster" at bounding box center [293, 156] width 50 height 11
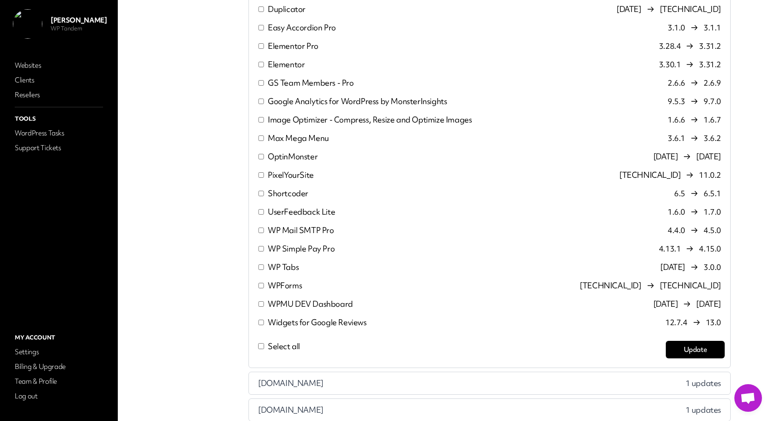
click at [278, 194] on p "Shortcoder" at bounding box center [288, 193] width 40 height 11
click at [280, 214] on p "UserFeedback Lite" at bounding box center [301, 211] width 67 height 11
click at [284, 269] on p "WP Tabs" at bounding box center [283, 266] width 31 height 11
click at [284, 285] on p "WPForms" at bounding box center [285, 285] width 34 height 11
click at [284, 300] on p "WPMU DEV Dashboard" at bounding box center [310, 303] width 85 height 11
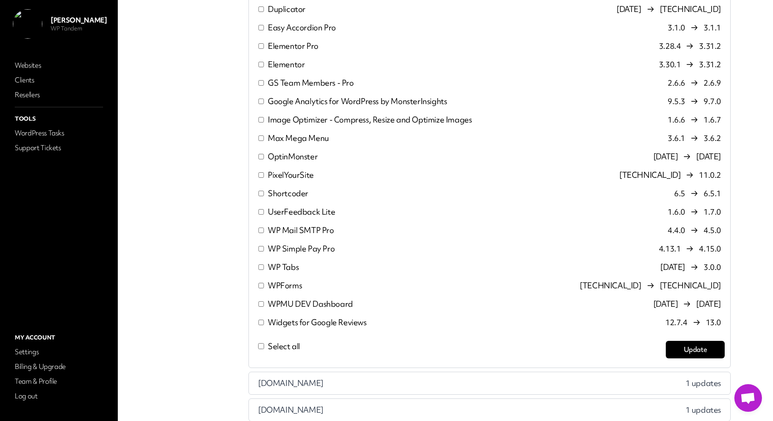
click at [284, 320] on p "Widgets for Google Reviews" at bounding box center [317, 322] width 99 height 11
click at [726, 347] on div "All in One SEO Pro 4.8.2 4.8.6 All in One SEO 4.8.2 4.8.5 Complianz | GDPR/CCPA…" at bounding box center [489, 155] width 481 height 424
click at [714, 347] on button "Update" at bounding box center [695, 349] width 59 height 17
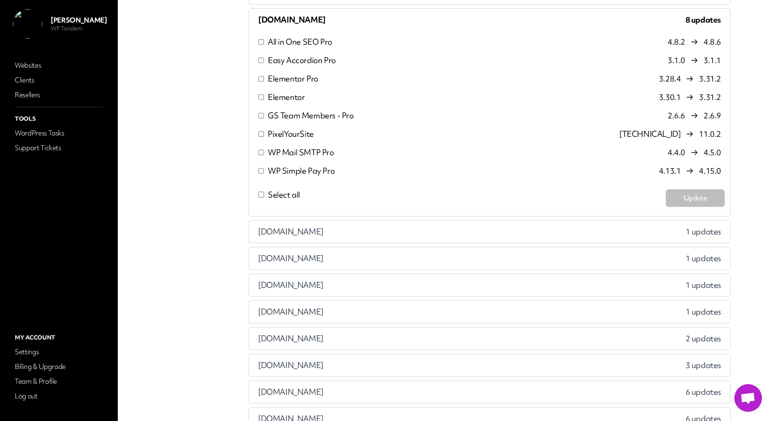
scroll to position [0, 0]
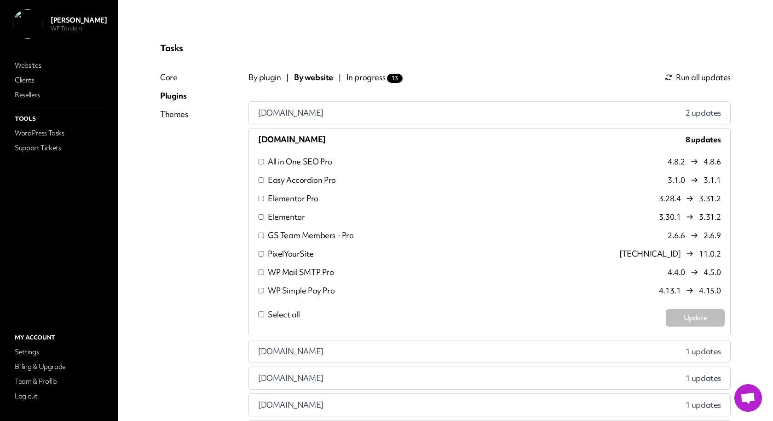
click at [368, 79] on span "In progress 13" at bounding box center [375, 77] width 56 height 11
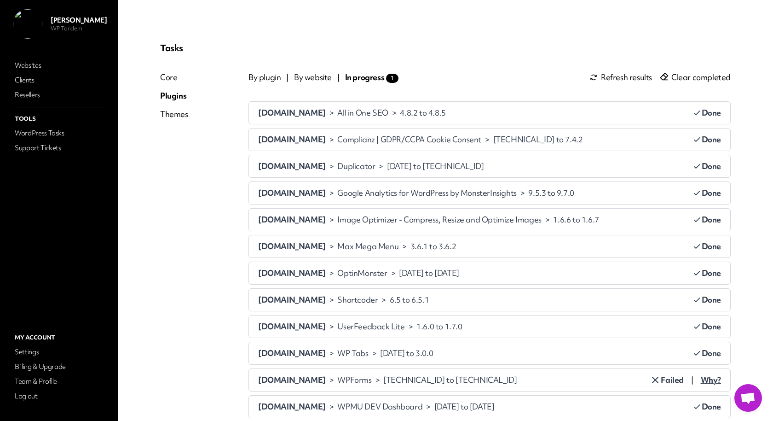
click at [494, 41] on div "Tasks Core Plugins Themes By plugin | By website | In progress 1 Refresh result…" at bounding box center [445, 243] width 593 height 424
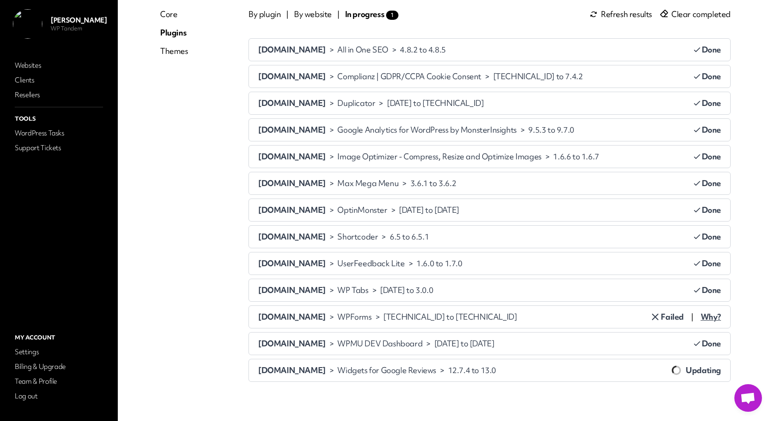
scroll to position [52, 0]
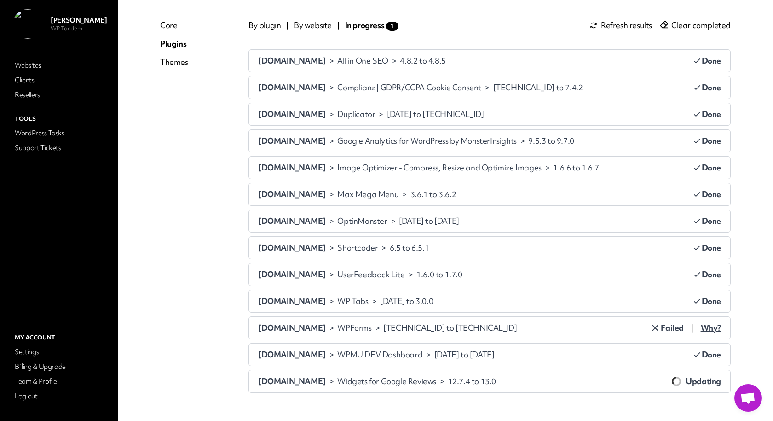
click at [711, 333] on span "Why?" at bounding box center [711, 327] width 20 height 11
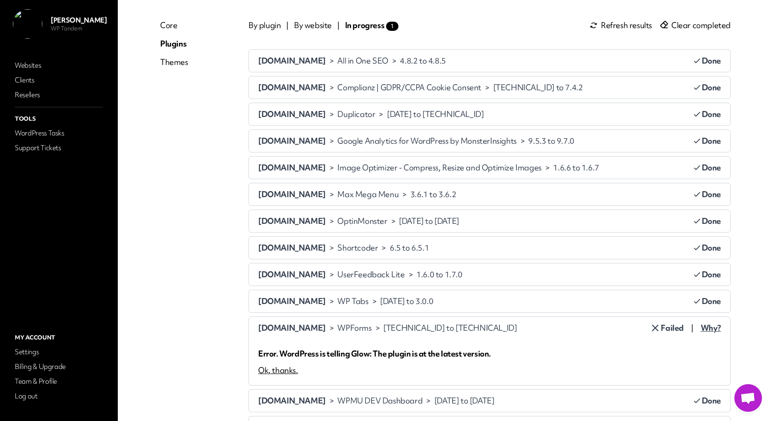
click at [711, 333] on span "Why?" at bounding box center [711, 327] width 20 height 11
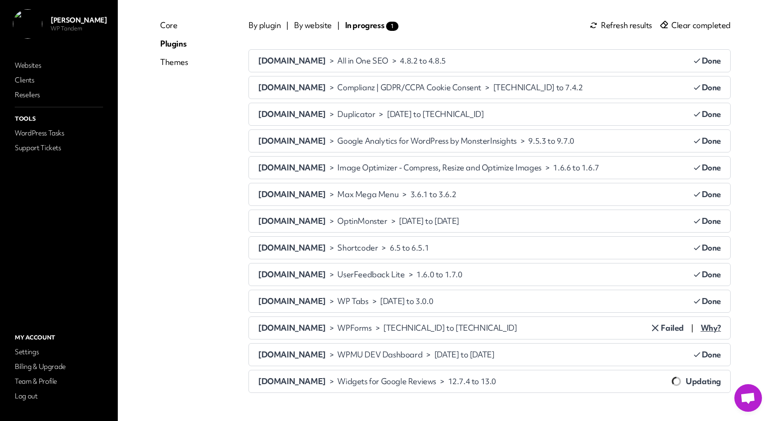
click at [661, 333] on icon at bounding box center [655, 327] width 11 height 11
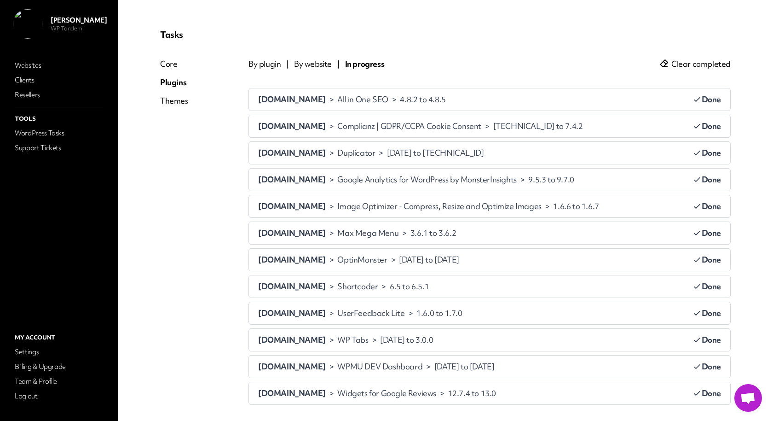
scroll to position [0, 0]
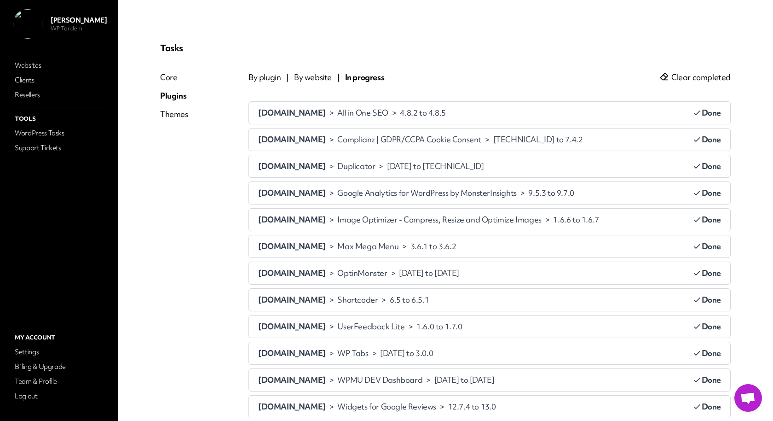
click at [713, 81] on span "Clear completed" at bounding box center [700, 77] width 59 height 11
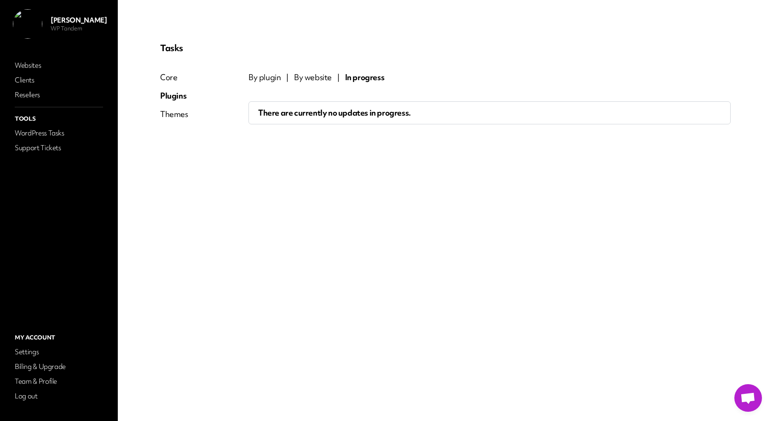
click at [306, 72] on span "By website" at bounding box center [313, 77] width 38 height 11
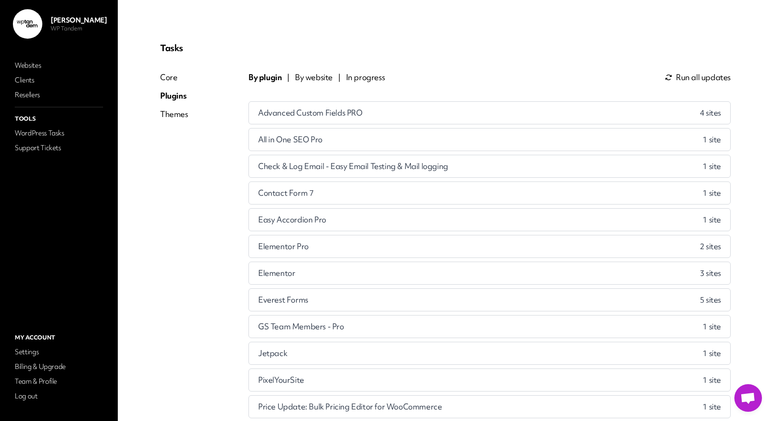
click at [315, 77] on span "By website" at bounding box center [314, 77] width 38 height 11
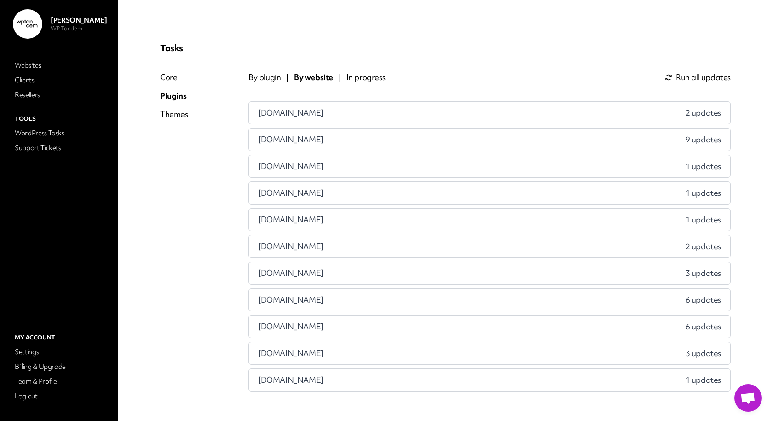
click at [366, 139] on div "gemcompliancetraining.co.uk 9 updates" at bounding box center [489, 139] width 481 height 22
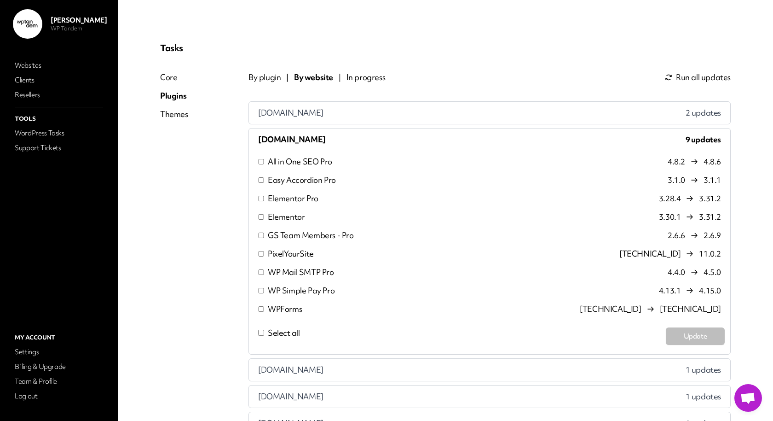
click at [285, 164] on p "All in One SEO Pro" at bounding box center [300, 161] width 64 height 11
click at [285, 174] on p "Easy Accordion Pro" at bounding box center [302, 179] width 68 height 11
click at [284, 232] on p "GS Team Members - Pro" at bounding box center [311, 235] width 86 height 11
click at [677, 340] on button "Update" at bounding box center [695, 335] width 59 height 17
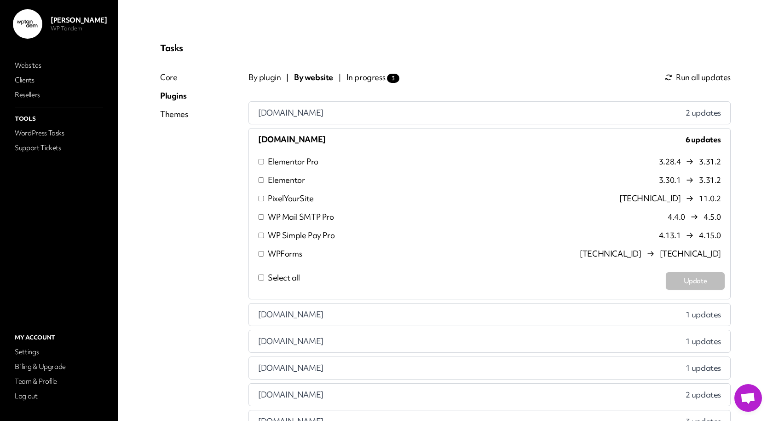
click at [294, 200] on p "PixelYourSite" at bounding box center [291, 198] width 46 height 11
click at [294, 219] on p "WP Mail SMTP Pro" at bounding box center [301, 216] width 66 height 11
click at [294, 231] on p "WP Simple Pay Pro" at bounding box center [301, 235] width 67 height 11
click at [674, 278] on button "Update" at bounding box center [695, 280] width 59 height 17
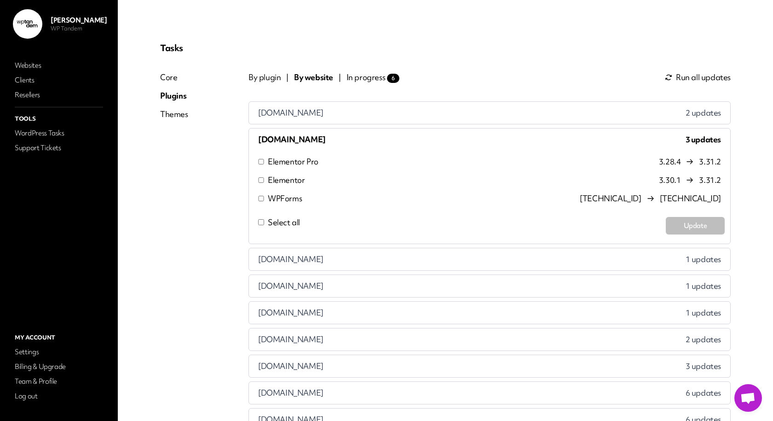
click at [352, 78] on span "In progress 6" at bounding box center [373, 77] width 53 height 11
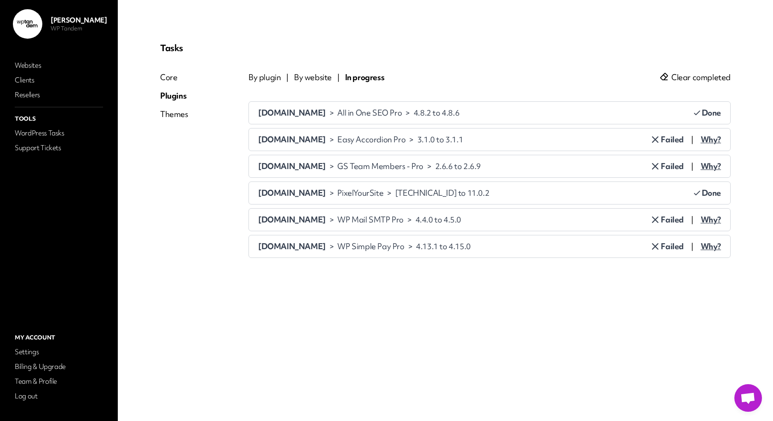
click at [710, 137] on span "Why?" at bounding box center [711, 139] width 20 height 11
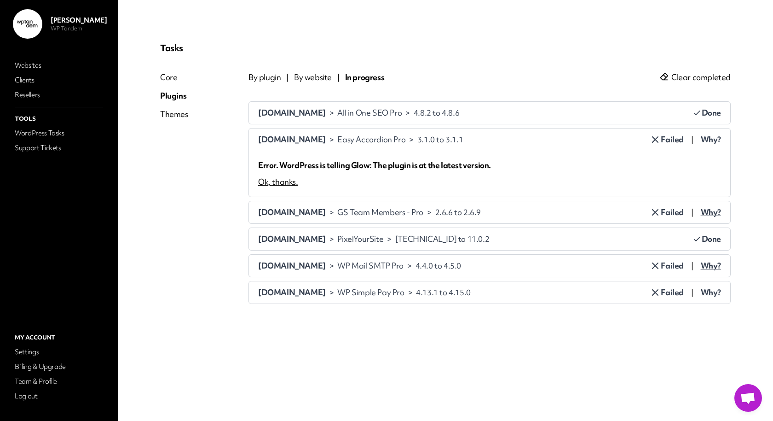
click at [710, 137] on span "Why?" at bounding box center [711, 139] width 20 height 11
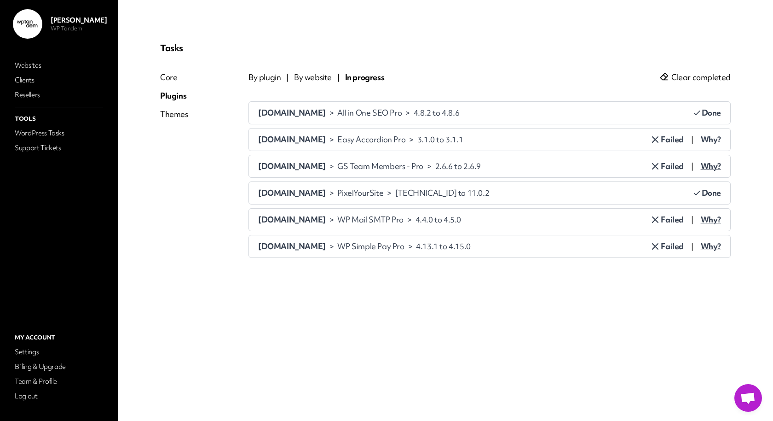
click at [712, 165] on span "Why?" at bounding box center [711, 166] width 20 height 11
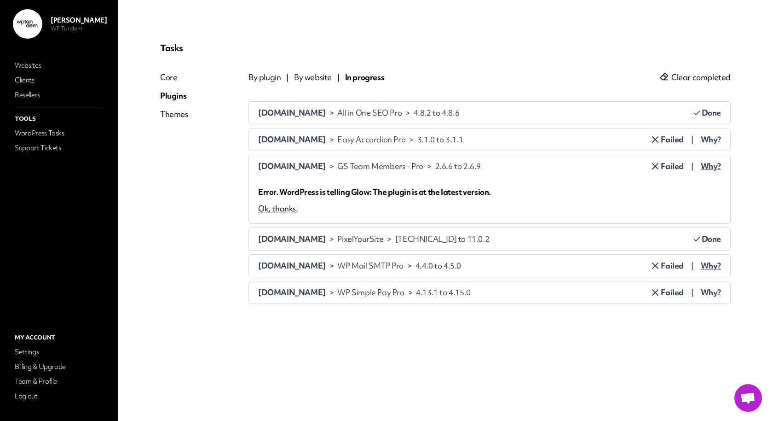
click at [712, 165] on span "Why?" at bounding box center [711, 166] width 20 height 11
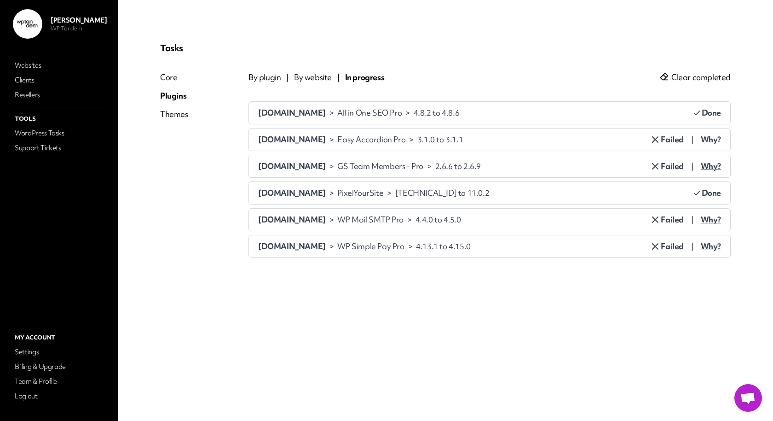
click at [677, 139] on span "Failed" at bounding box center [667, 139] width 34 height 11
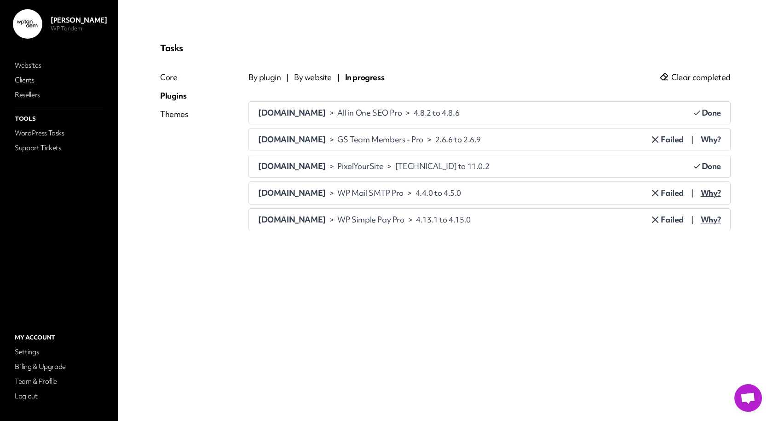
click at [677, 139] on span "Failed" at bounding box center [667, 139] width 34 height 11
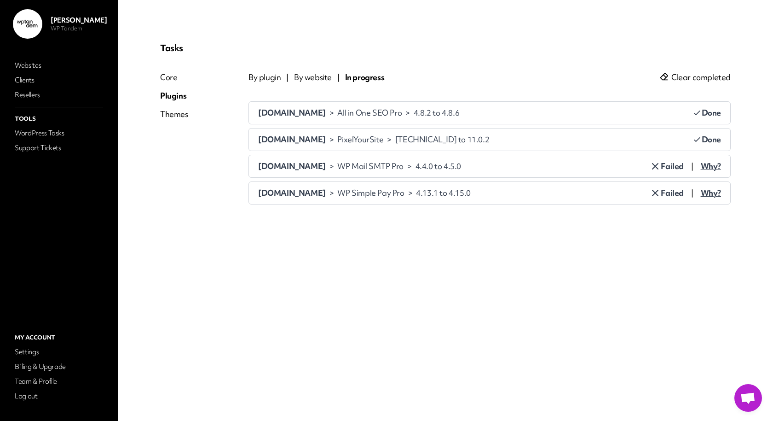
click at [710, 110] on span "Done" at bounding box center [707, 112] width 29 height 11
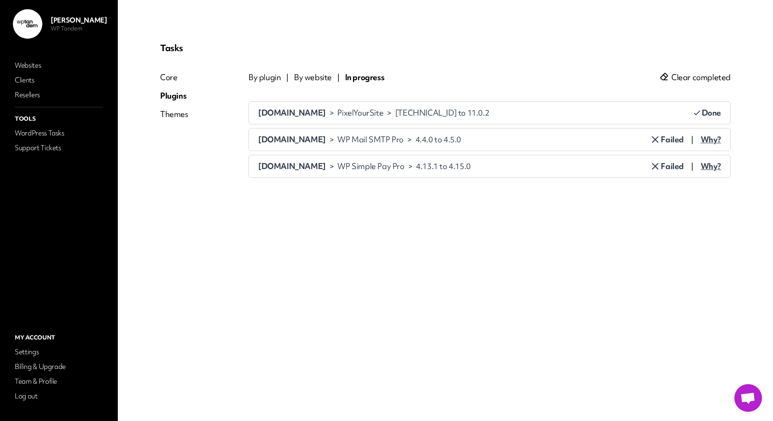
click at [710, 110] on span "Done" at bounding box center [707, 112] width 29 height 11
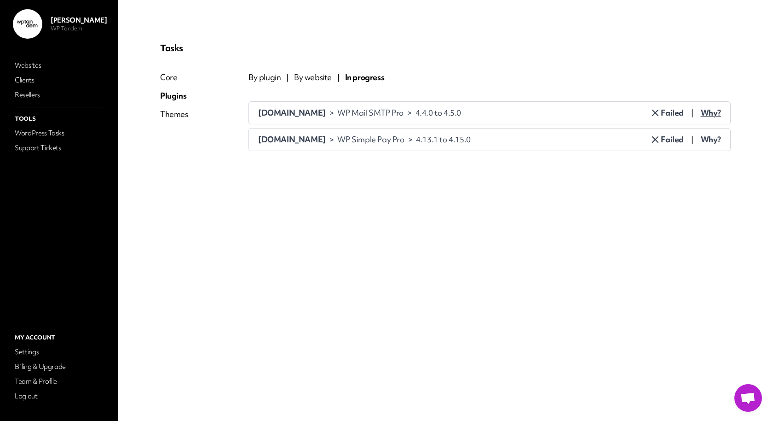
click at [715, 113] on span "Why?" at bounding box center [711, 112] width 20 height 11
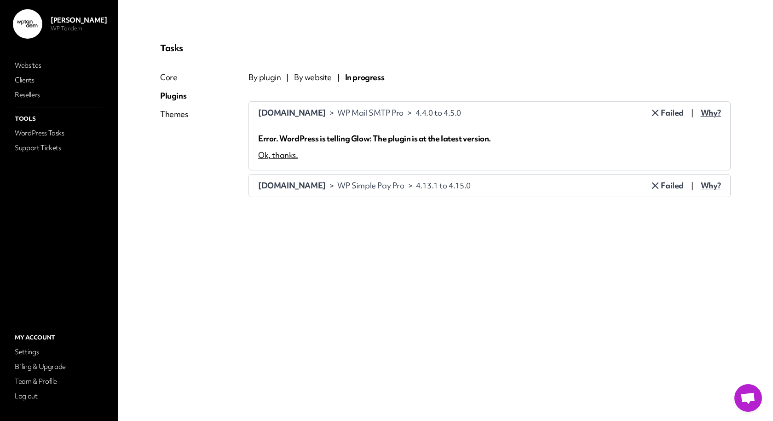
click at [715, 113] on span "Why?" at bounding box center [711, 112] width 20 height 11
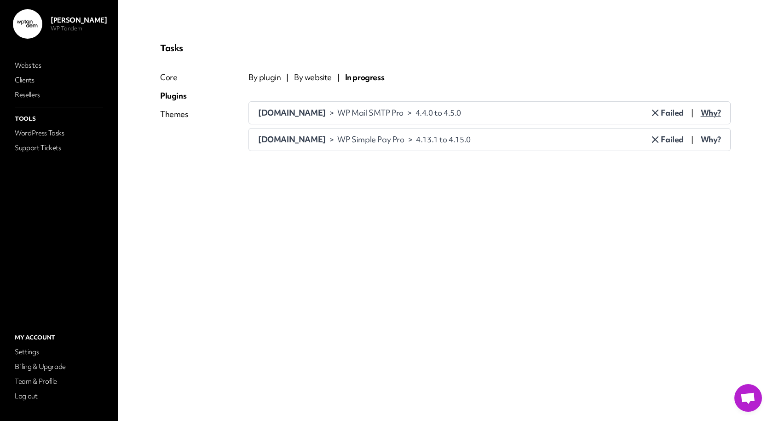
click at [713, 136] on span "Why?" at bounding box center [711, 139] width 20 height 11
click at [667, 113] on span "Failed" at bounding box center [667, 112] width 34 height 11
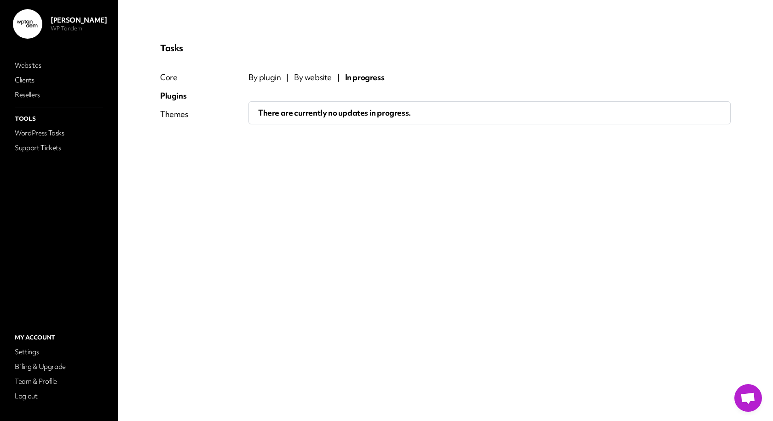
click at [315, 79] on span "By website" at bounding box center [313, 77] width 38 height 11
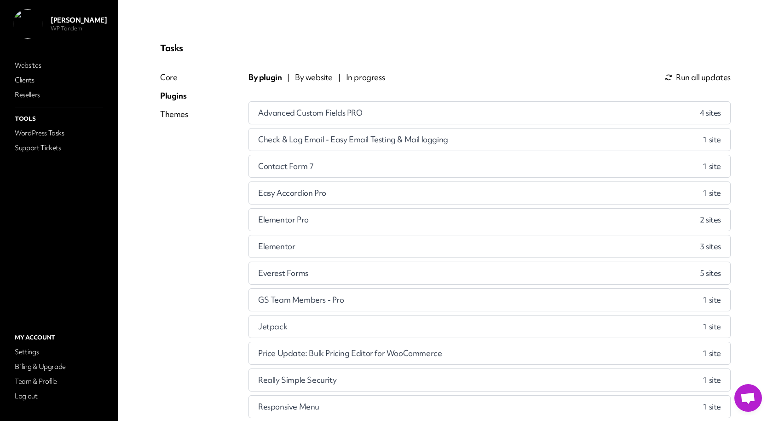
click at [320, 74] on span "By website" at bounding box center [314, 77] width 38 height 11
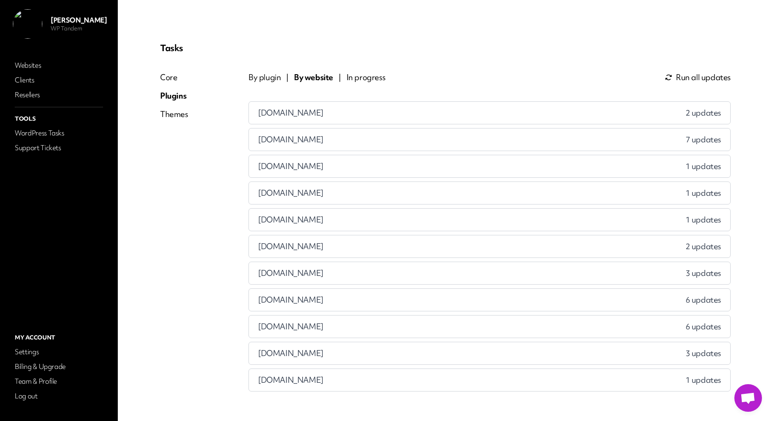
click at [64, 403] on div "[PERSON_NAME] WP Tandem Websites Clients Resellers Tools WordPress Tasks Suppor…" at bounding box center [59, 210] width 118 height 421
click at [60, 398] on link "Log out" at bounding box center [59, 395] width 92 height 13
